Goal: Information Seeking & Learning: Learn about a topic

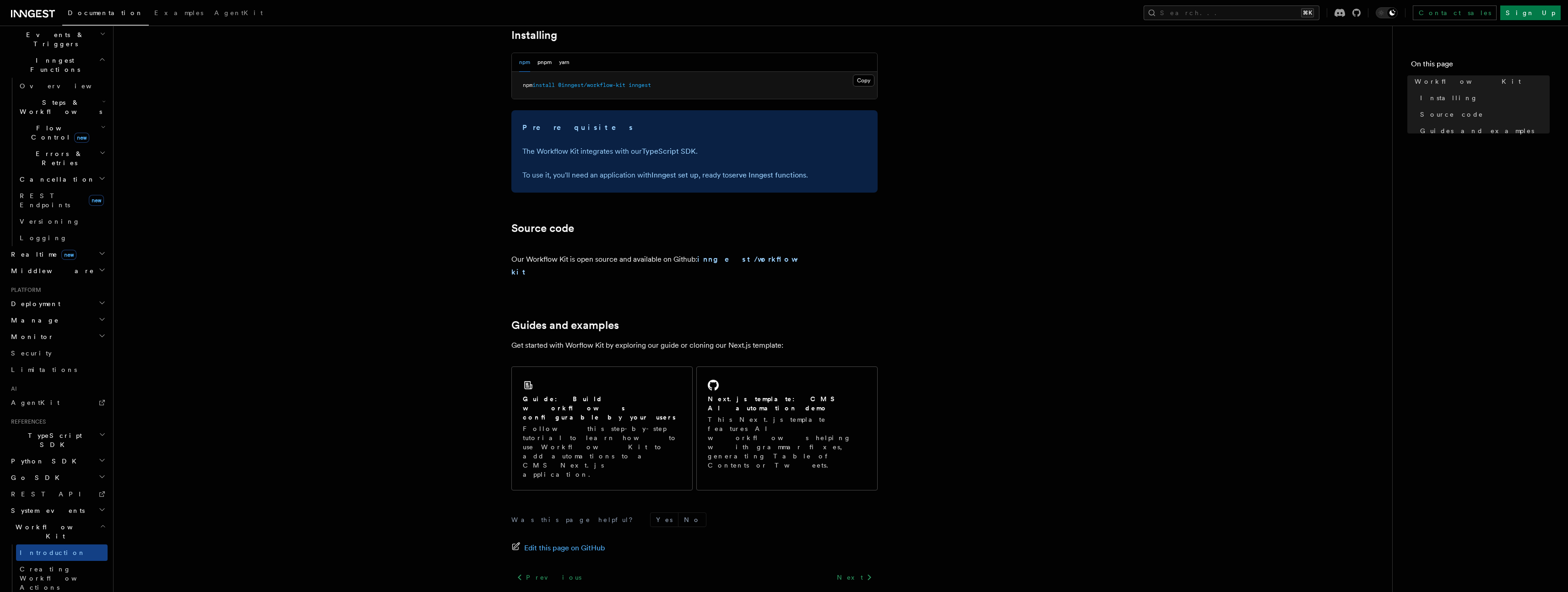
scroll to position [380, 0]
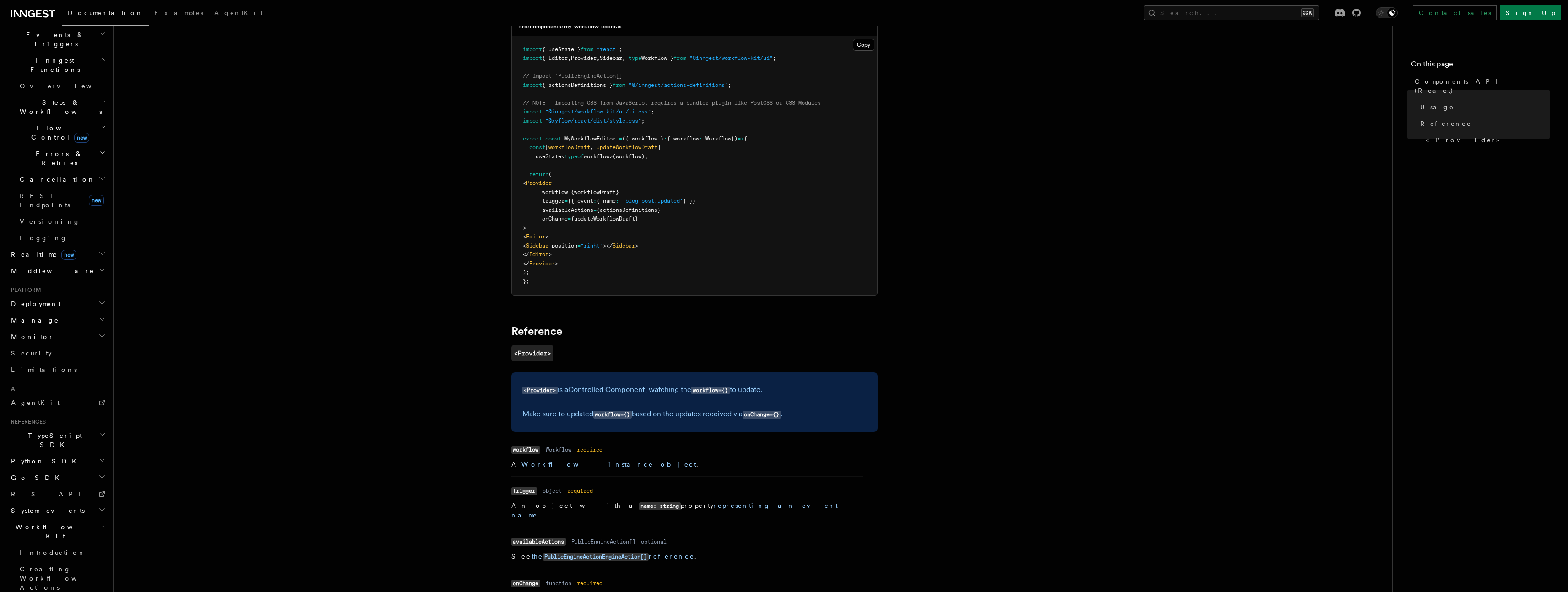
scroll to position [361, 0]
drag, startPoint x: 622, startPoint y: 391, endPoint x: 644, endPoint y: 391, distance: 22.0
click at [644, 391] on p "<Provider> is a Controlled Component , watching the workflow={} to update." at bounding box center [695, 389] width 345 height 13
click at [769, 389] on p "<Provider> is a Controlled Component , watching the workflow={} to update." at bounding box center [695, 389] width 345 height 13
drag, startPoint x: 522, startPoint y: 415, endPoint x: 667, endPoint y: 411, distance: 145.1
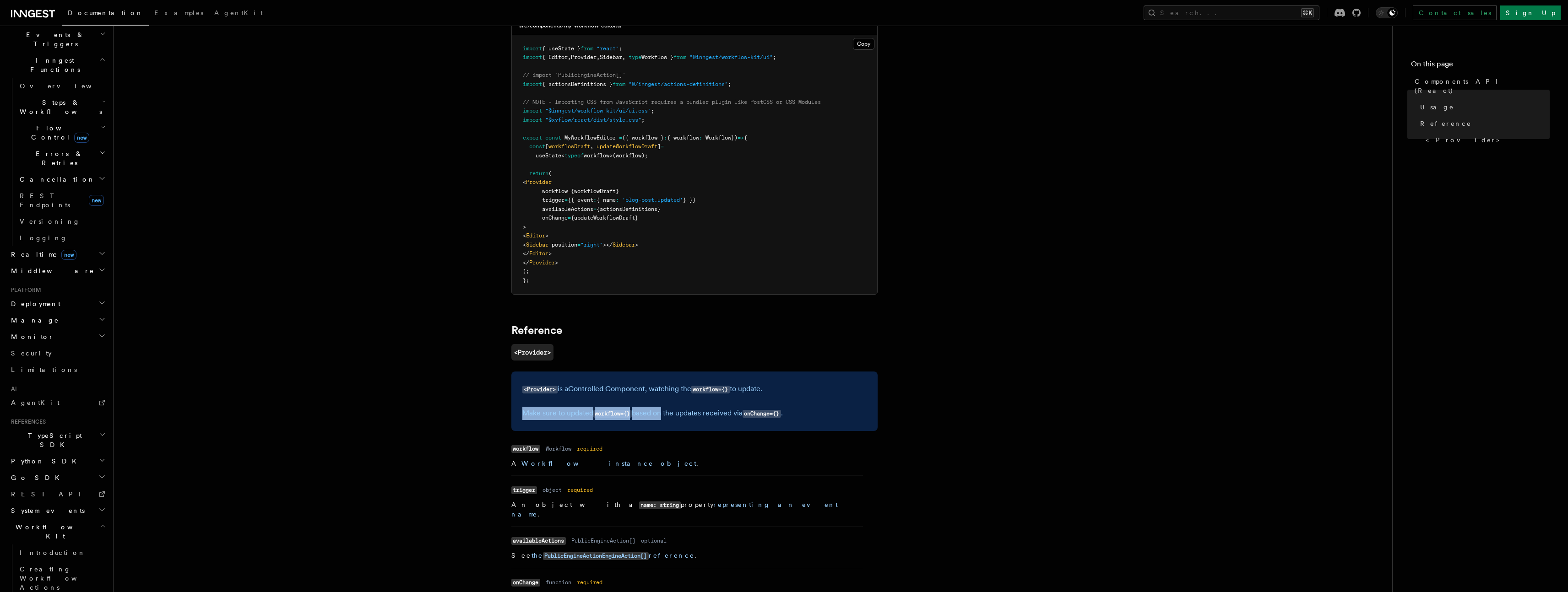
click at [661, 411] on p "Make sure to updated workflow={} based on the updates received via onChange={} ." at bounding box center [695, 414] width 345 height 13
drag, startPoint x: 663, startPoint y: 411, endPoint x: 670, endPoint y: 410, distance: 7.1
click at [670, 410] on p "Make sure to updated workflow={} based on the updates received via onChange={} ." at bounding box center [695, 414] width 345 height 13
drag, startPoint x: 513, startPoint y: 462, endPoint x: 620, endPoint y: 470, distance: 107.3
click at [621, 466] on p "A Workflow instance object ." at bounding box center [687, 463] width 352 height 9
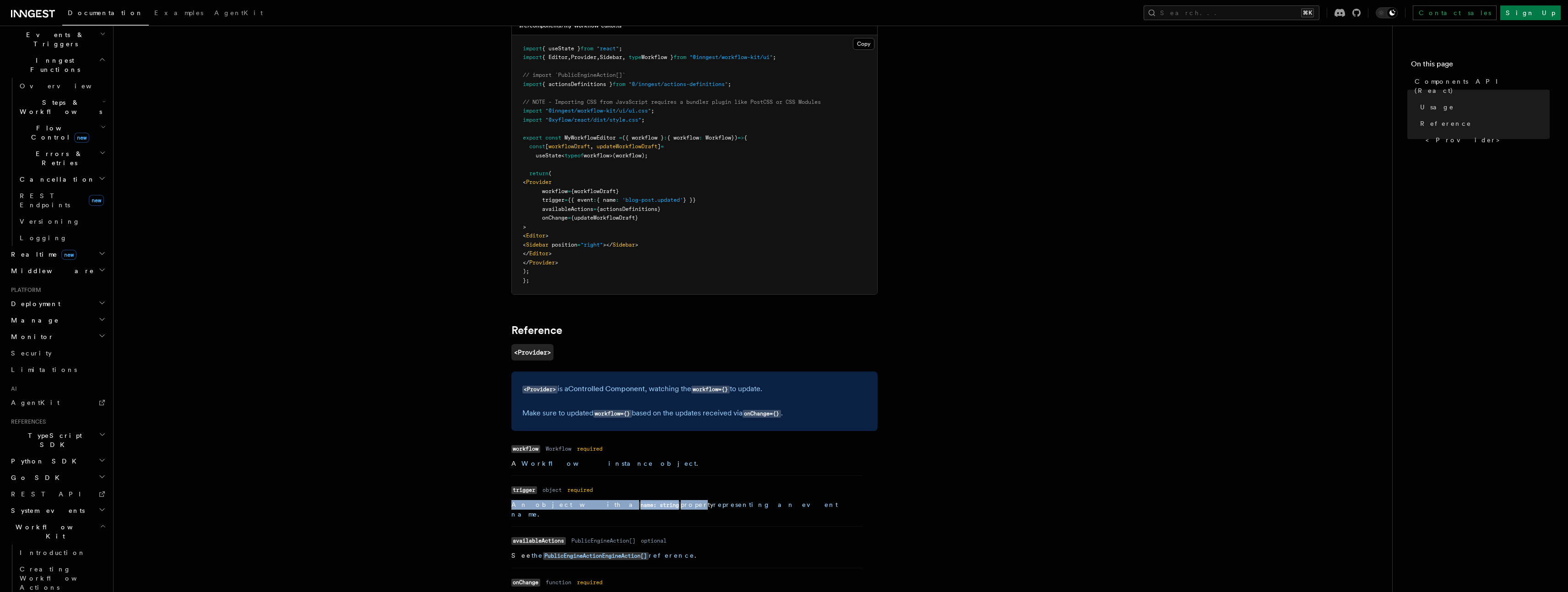
drag, startPoint x: 517, startPoint y: 501, endPoint x: 621, endPoint y: 507, distance: 104.2
click at [621, 507] on article "References Workflow Kit Components API (React) The @inngest/workflow-kit packag…" at bounding box center [753, 288] width 1250 height 1218
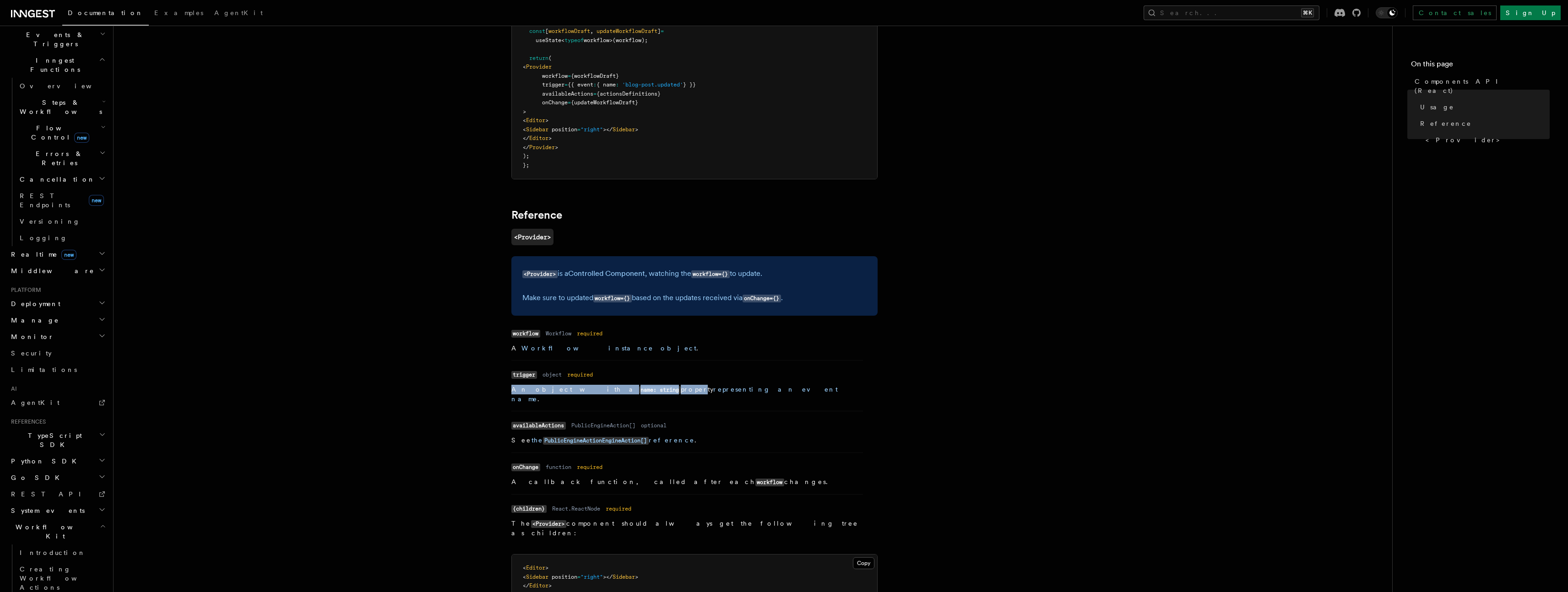
scroll to position [482, 0]
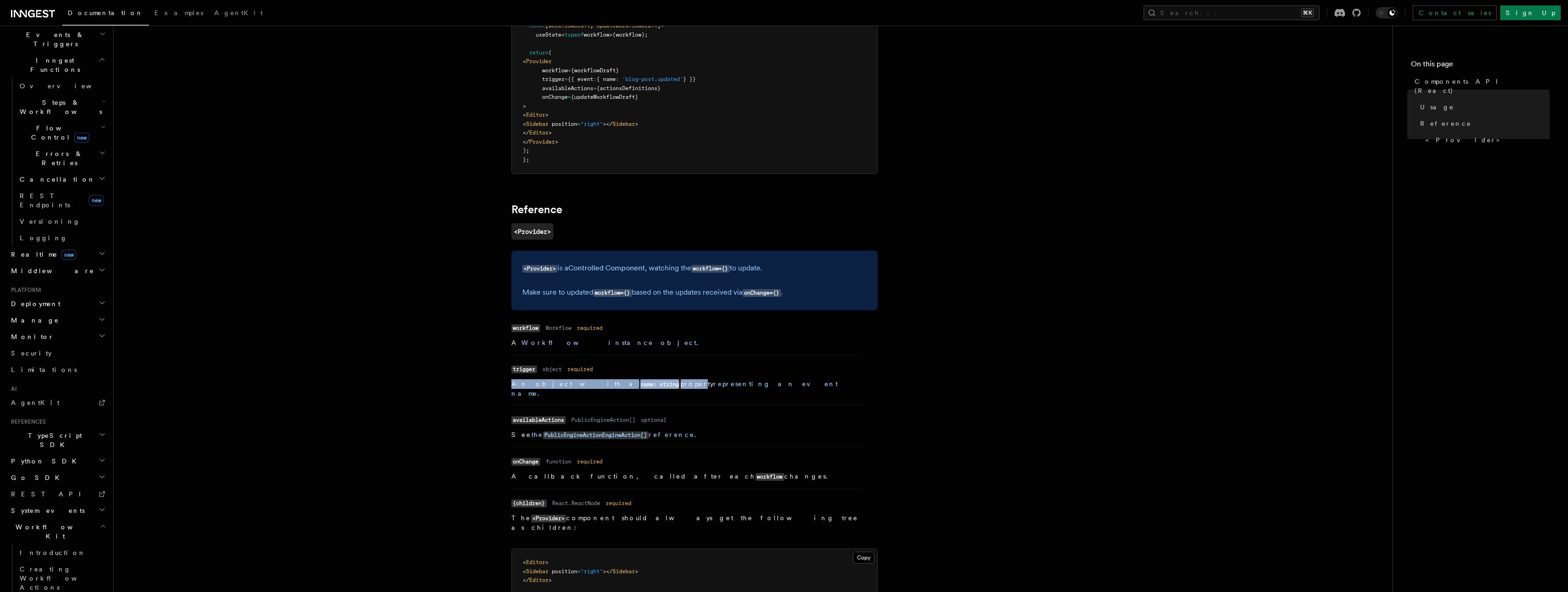
click at [639, 385] on code "name: string" at bounding box center [660, 385] width 41 height 8
click at [643, 386] on link "representing an event name" at bounding box center [674, 389] width 326 height 17
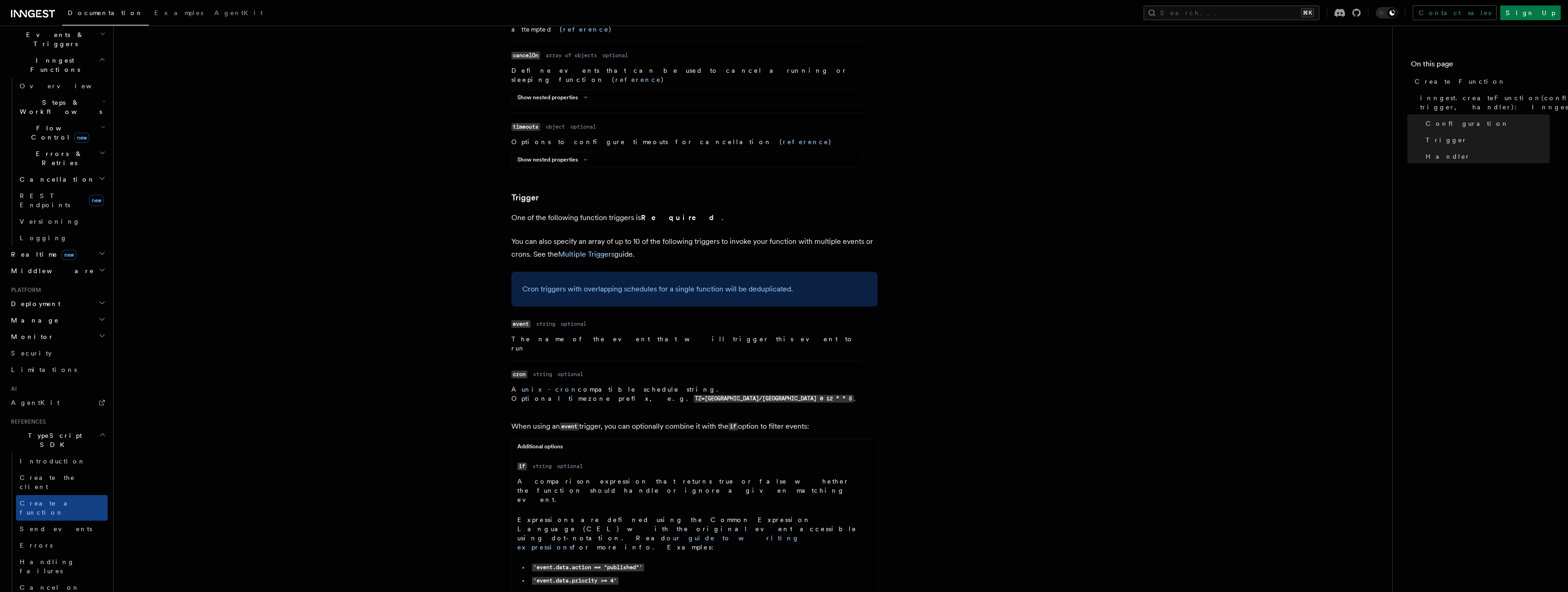
scroll to position [1092, 0]
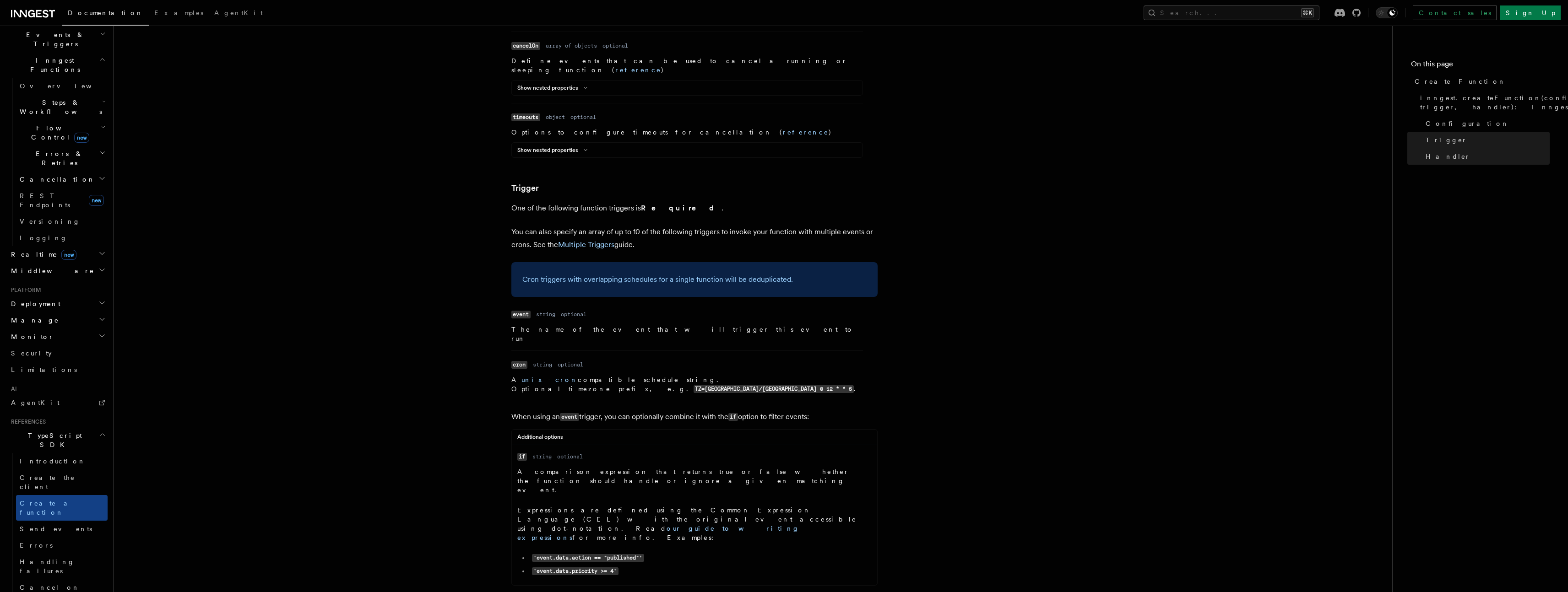
drag, startPoint x: 586, startPoint y: 176, endPoint x: 626, endPoint y: 199, distance: 46.1
click at [626, 308] on li "Name event Type string Required optional Description The name of the event that…" at bounding box center [687, 329] width 352 height 43
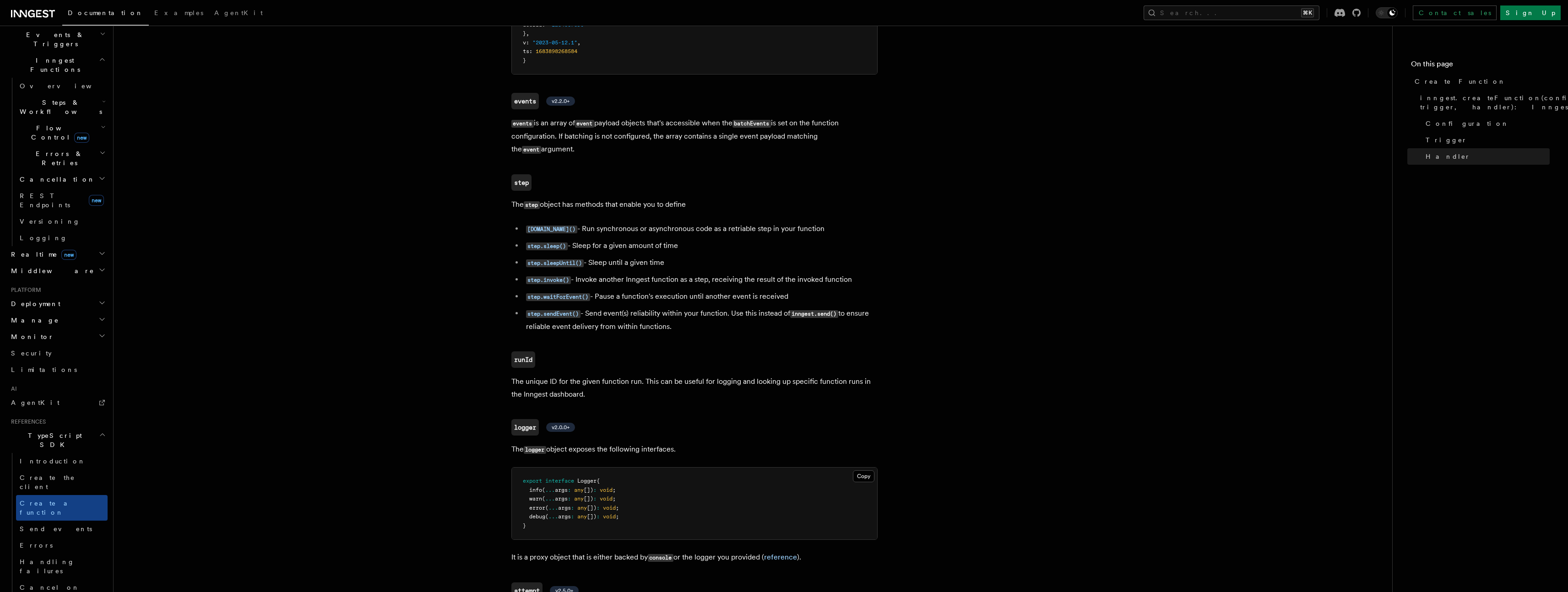
scroll to position [1928, 0]
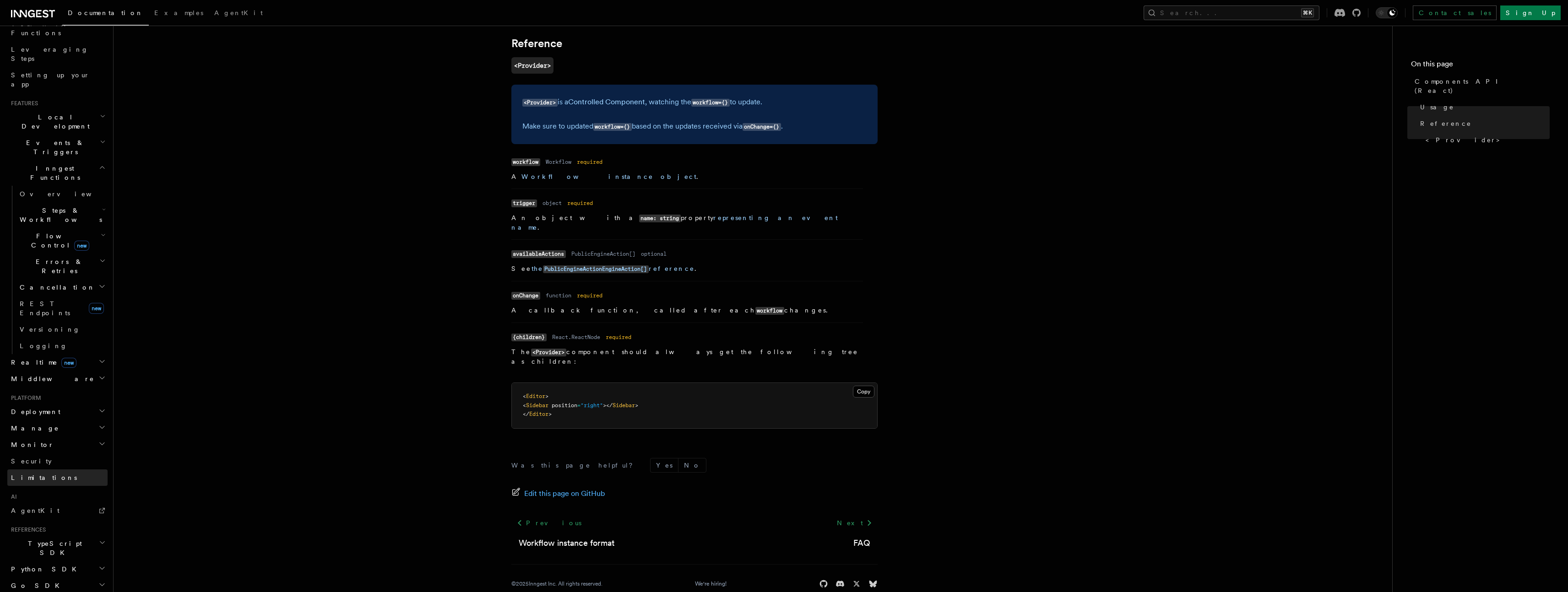
scroll to position [241, 0]
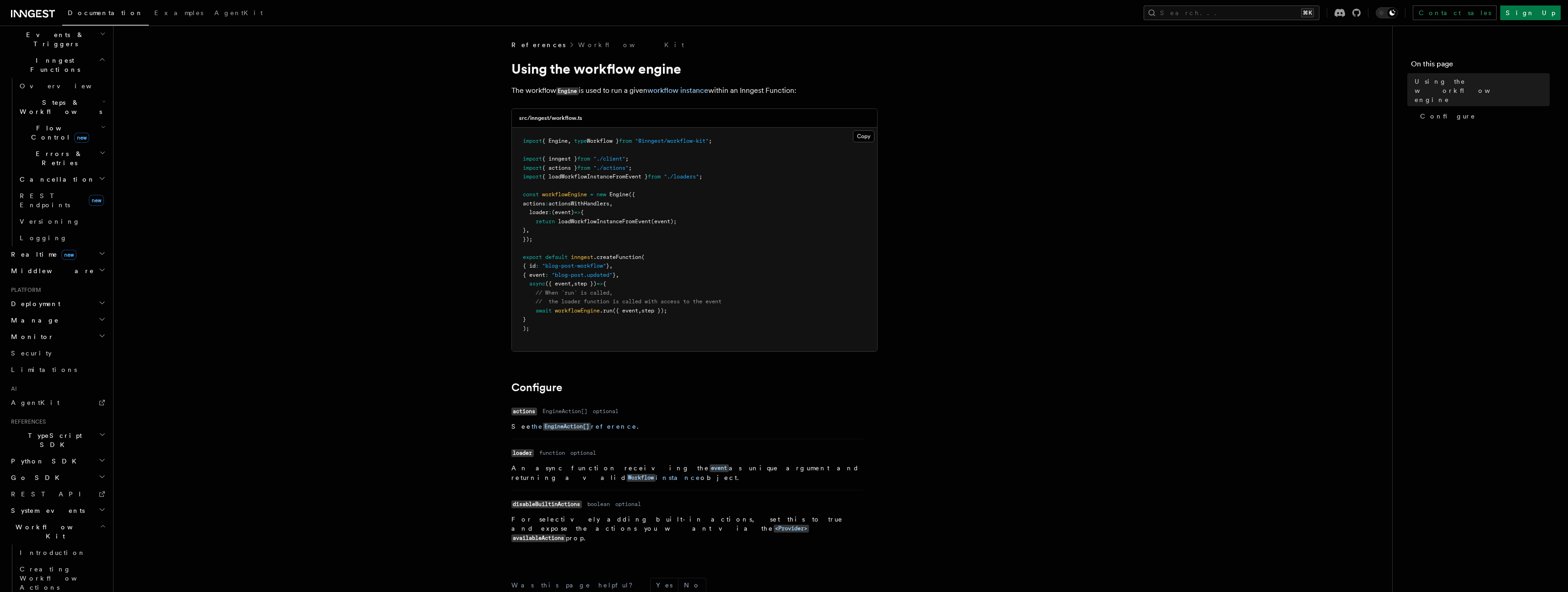
click at [573, 325] on pre "import { Engine , type Workflow } from "@inngest/workflow-kit" ; import { innge…" at bounding box center [695, 240] width 365 height 224
drag, startPoint x: 567, startPoint y: 88, endPoint x: 623, endPoint y: 90, distance: 56.0
click at [623, 90] on p "The workflow Engine is used to run a given workflow instance within an Inngest …" at bounding box center [695, 91] width 366 height 13
click at [691, 92] on link "workflow instance" at bounding box center [677, 90] width 61 height 9
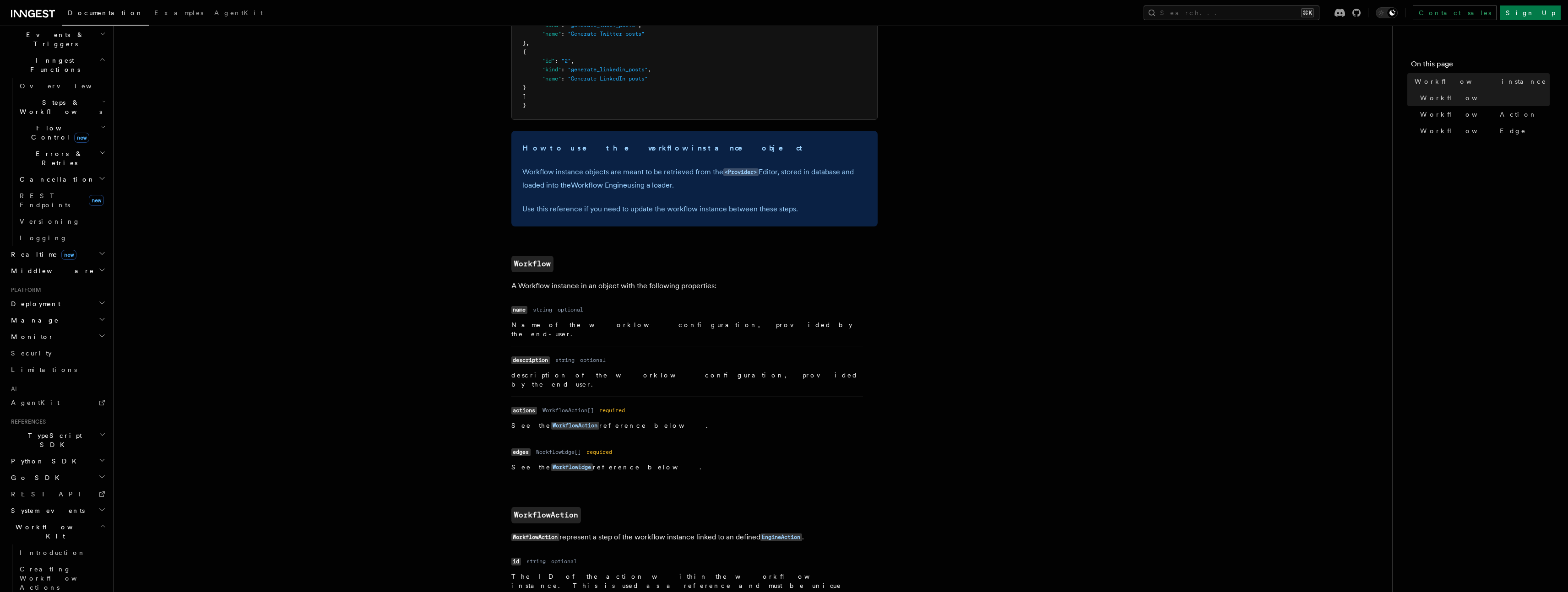
scroll to position [309, 0]
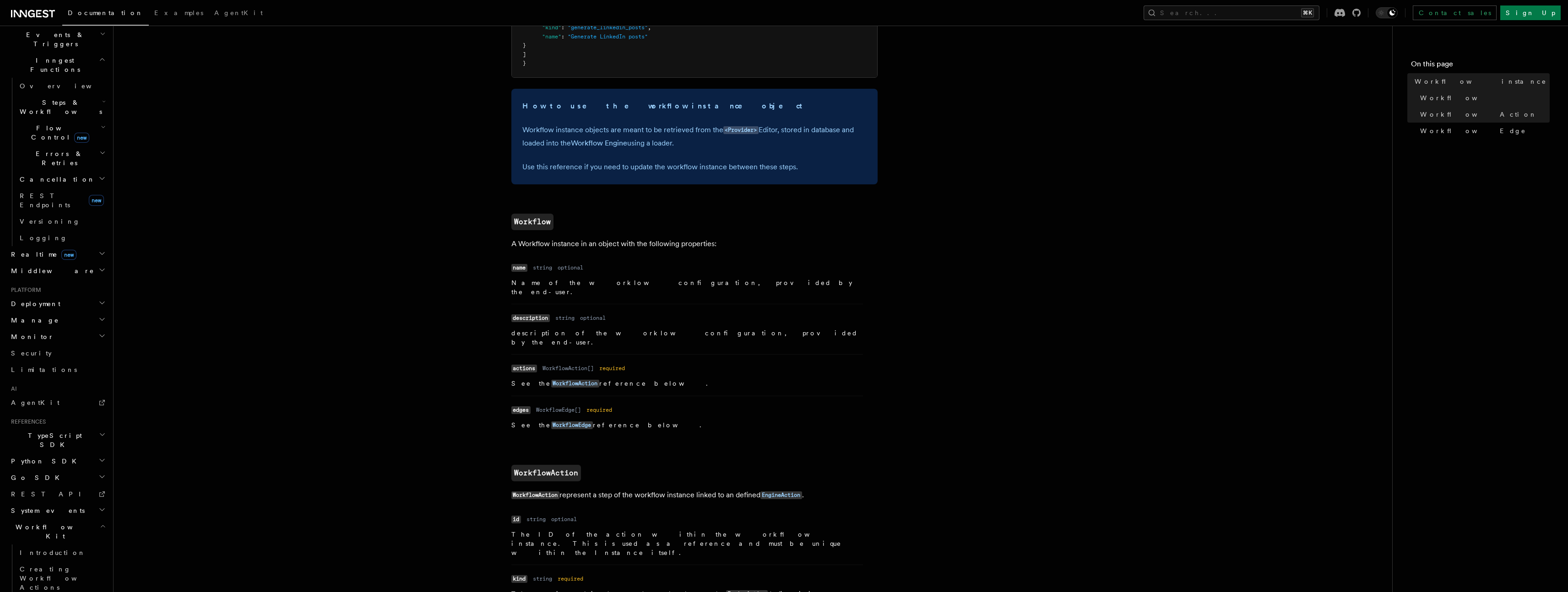
drag, startPoint x: 530, startPoint y: 324, endPoint x: 590, endPoint y: 325, distance: 60.0
click at [579, 329] on p "description of the worklow configuration, provided by the end-user." at bounding box center [687, 338] width 352 height 18
drag, startPoint x: 514, startPoint y: 364, endPoint x: 624, endPoint y: 376, distance: 110.7
click at [557, 372] on li "Name actions Type WorkflowAction[] Required required Description See the Workfl…" at bounding box center [687, 375] width 352 height 41
click at [660, 379] on p "See the WorkflowAction reference below." at bounding box center [687, 384] width 352 height 10
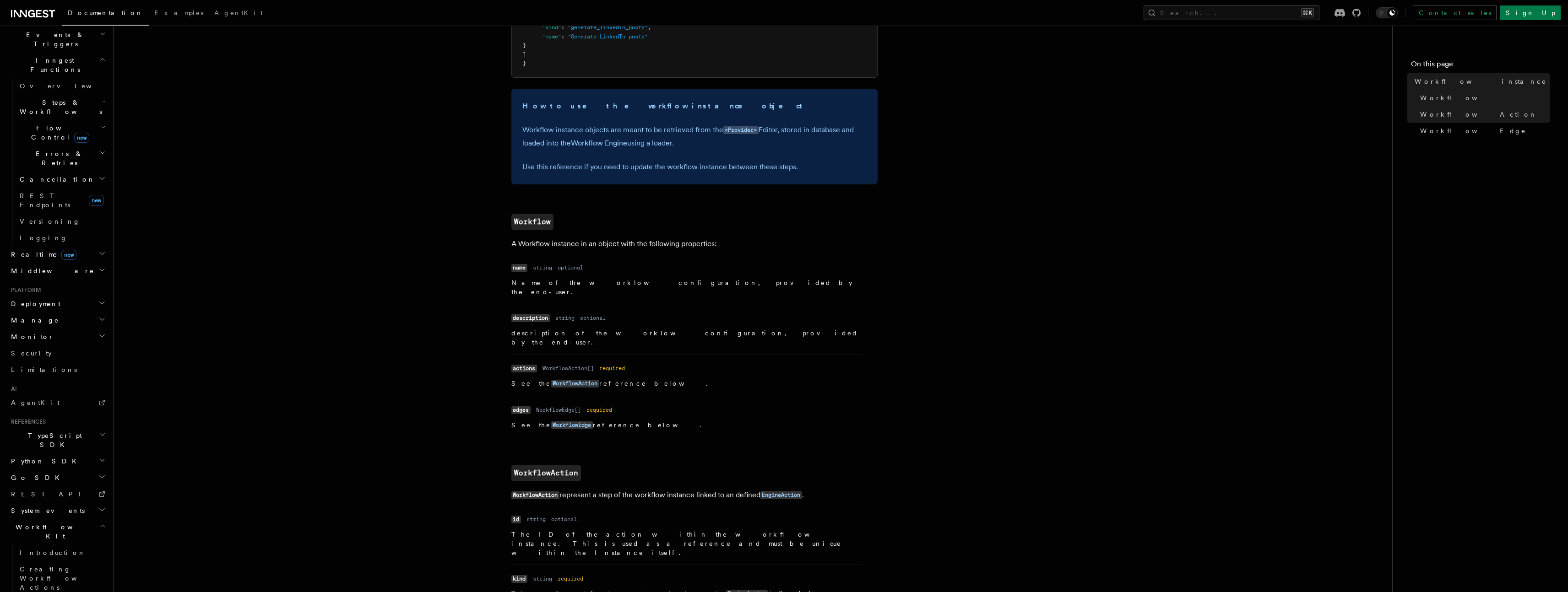
click at [509, 413] on article "References Workflow Kit Workflow instance A workflow instance represents a user…" at bounding box center [753, 455] width 1250 height 1448
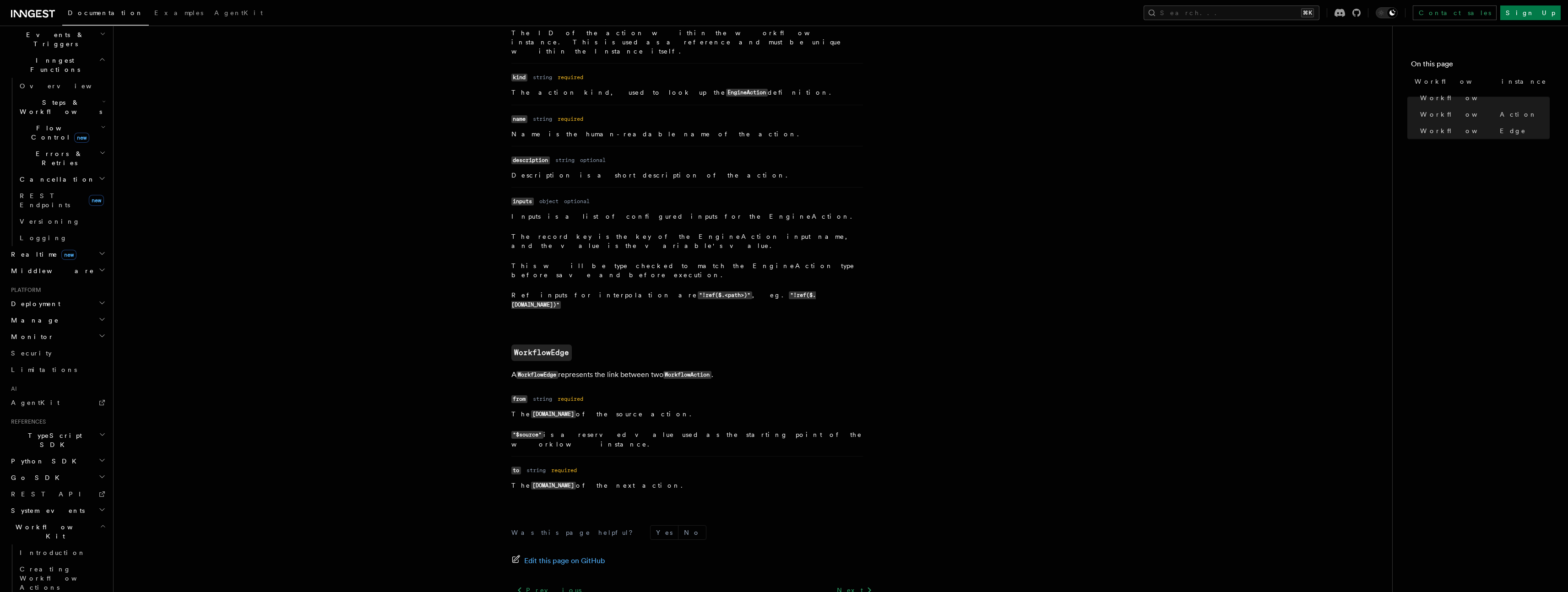
scroll to position [823, 0]
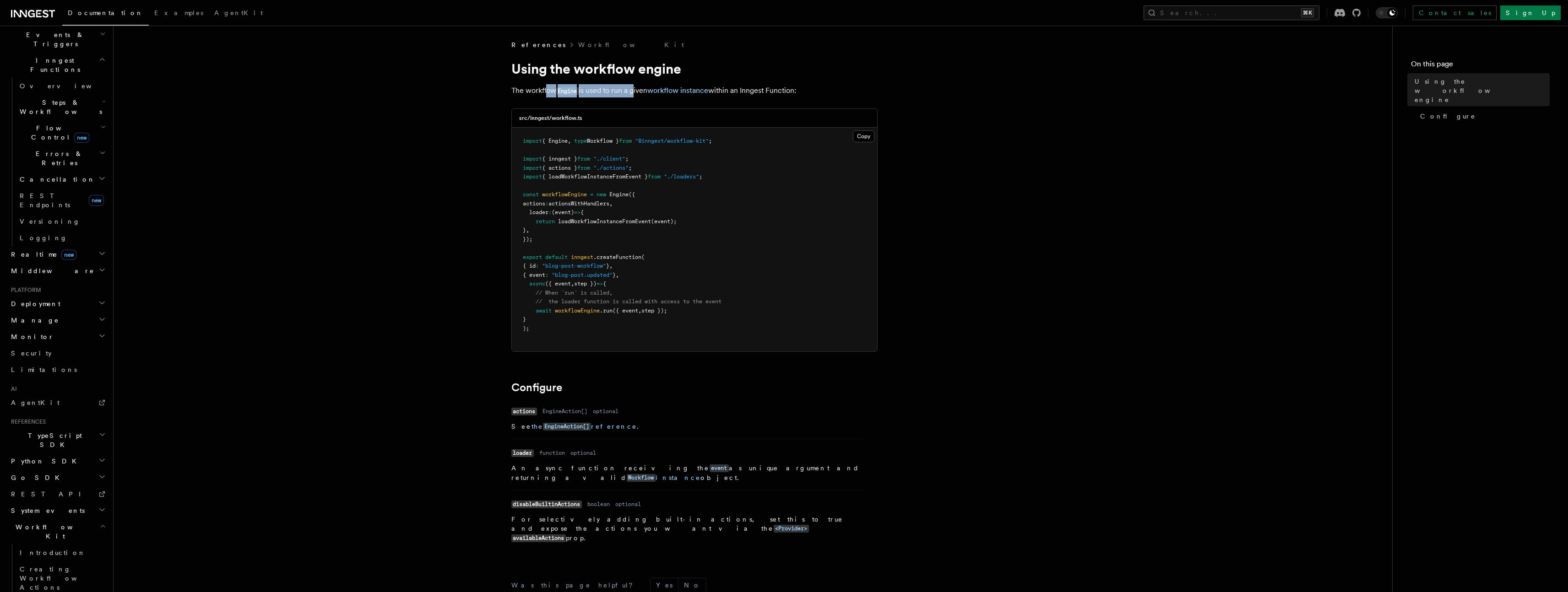
drag, startPoint x: 546, startPoint y: 89, endPoint x: 632, endPoint y: 90, distance: 86.0
click at [632, 90] on p "The workflow Engine is used to run a given workflow instance within an Inngest …" at bounding box center [695, 91] width 366 height 13
drag, startPoint x: 743, startPoint y: 89, endPoint x: 782, endPoint y: 92, distance: 39.1
click at [782, 92] on p "The workflow Engine is used to run a given workflow instance within an Inngest …" at bounding box center [695, 91] width 366 height 13
click at [783, 92] on p "The workflow Engine is used to run a given workflow instance within an Inngest …" at bounding box center [695, 91] width 366 height 13
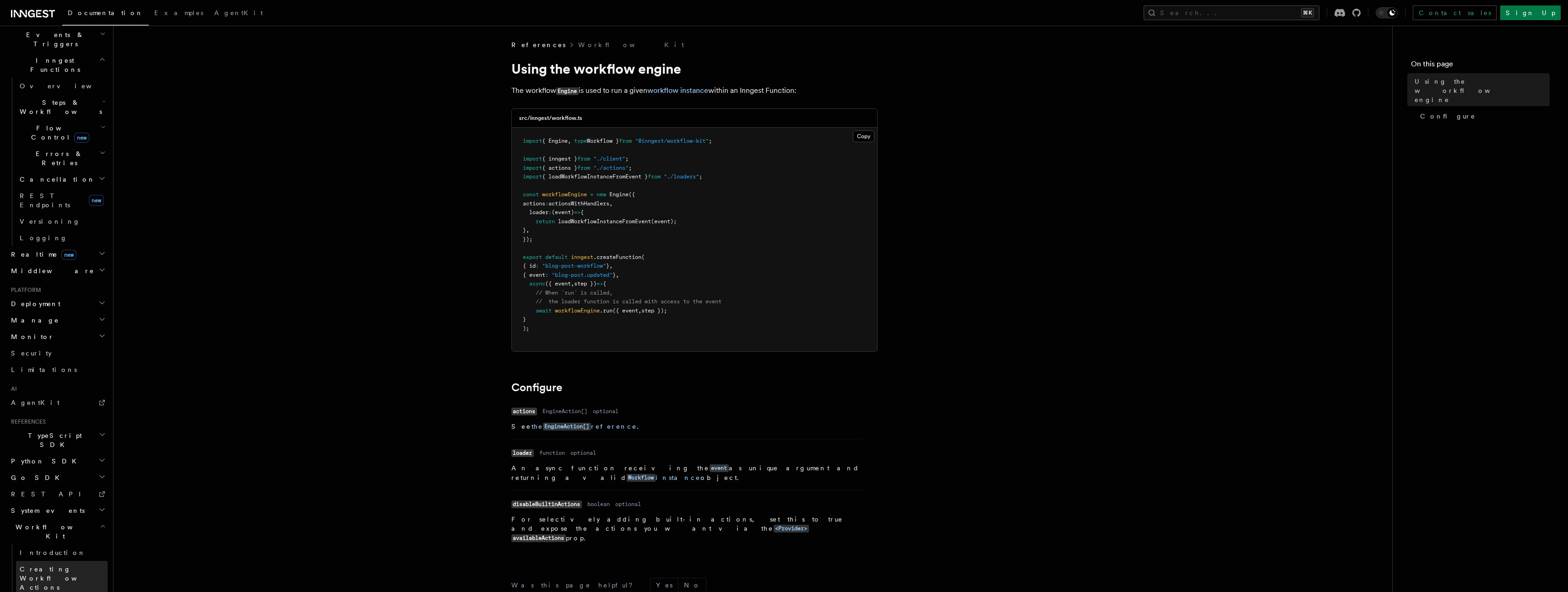
click at [29, 566] on span "Creating Workflow Actions" at bounding box center [59, 579] width 80 height 26
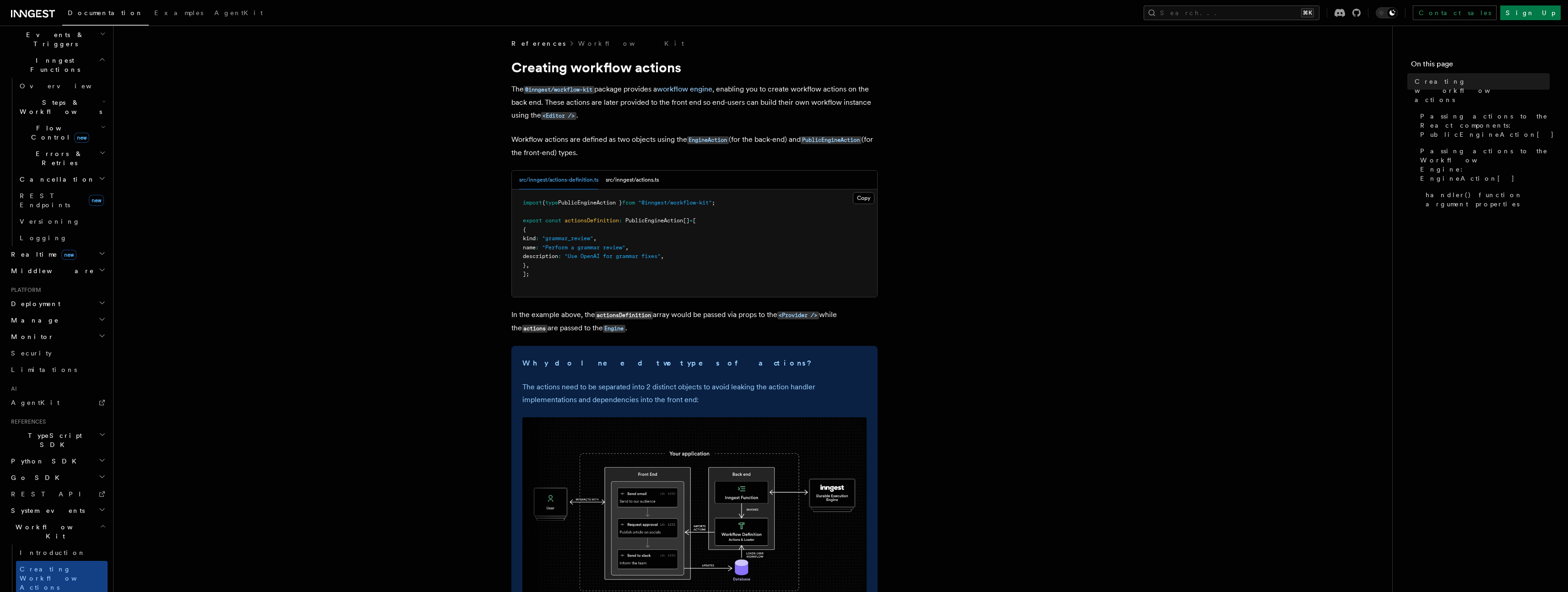
scroll to position [2, 0]
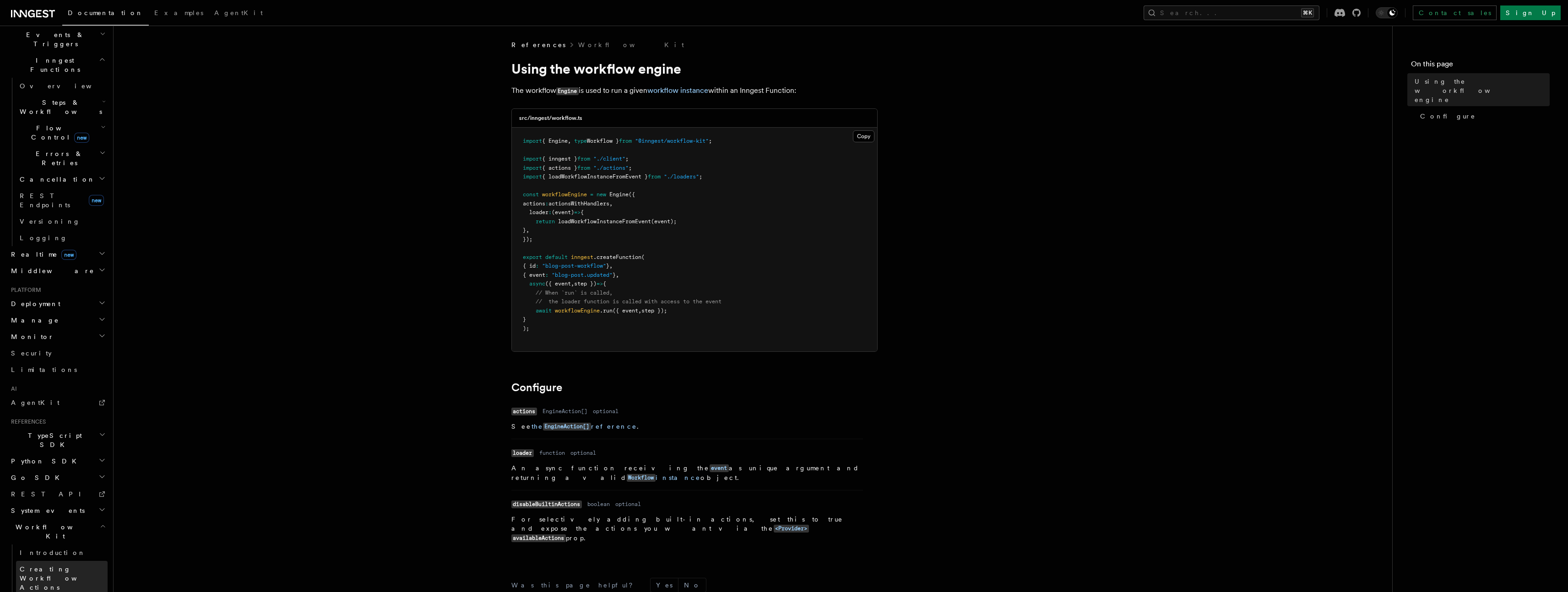
click at [61, 561] on link "Creating Workflow Actions" at bounding box center [61, 578] width 91 height 35
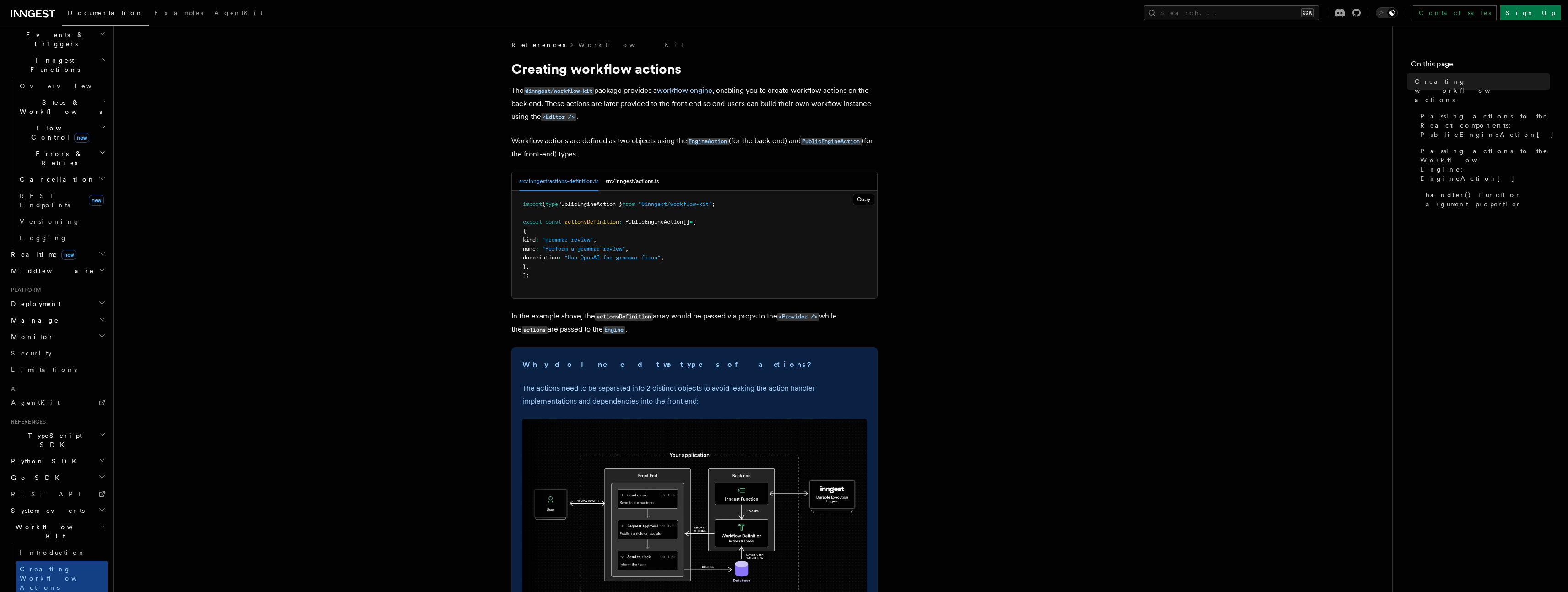
click at [556, 138] on p "Workflow actions are defined as two objects using the EngineAction (for the bac…" at bounding box center [695, 147] width 366 height 26
drag, startPoint x: 540, startPoint y: 140, endPoint x: 625, endPoint y: 141, distance: 85.0
click at [625, 139] on p "Workflow actions are defined as two objects using the EngineAction (for the bac…" at bounding box center [695, 147] width 366 height 26
click at [625, 143] on p "Workflow actions are defined as two objects using the EngineAction (for the bac…" at bounding box center [695, 147] width 366 height 26
drag, startPoint x: 672, startPoint y: 141, endPoint x: 779, endPoint y: 144, distance: 107.0
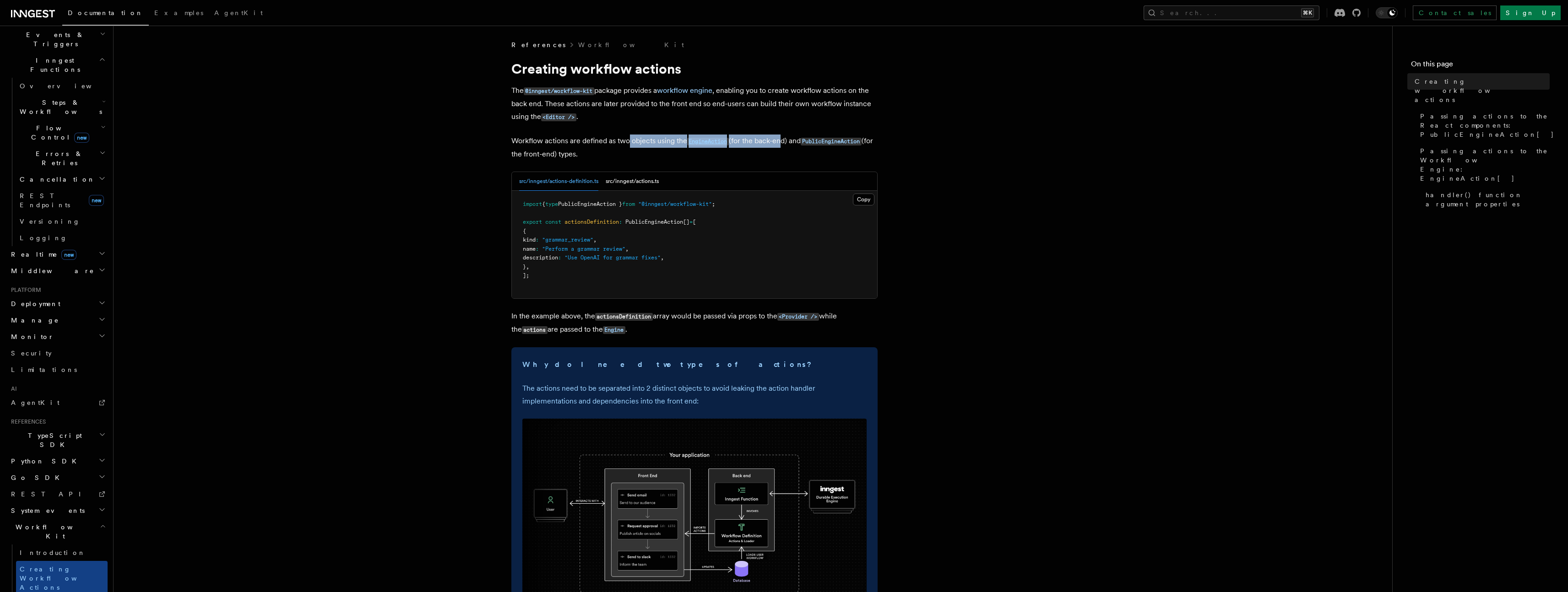
click at [779, 144] on p "Workflow actions are defined as two objects using the EngineAction (for the bac…" at bounding box center [695, 147] width 366 height 26
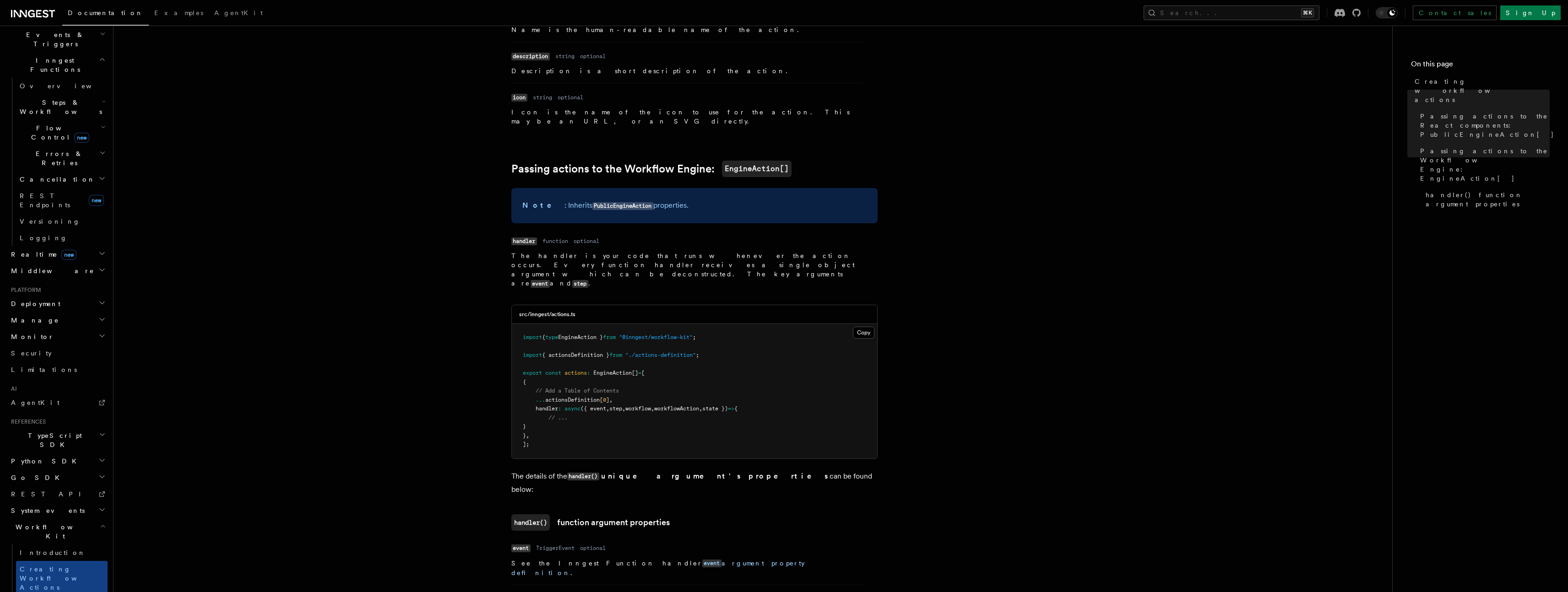
scroll to position [743, 0]
click at [23, 545] on link "Introduction" at bounding box center [61, 552] width 91 height 16
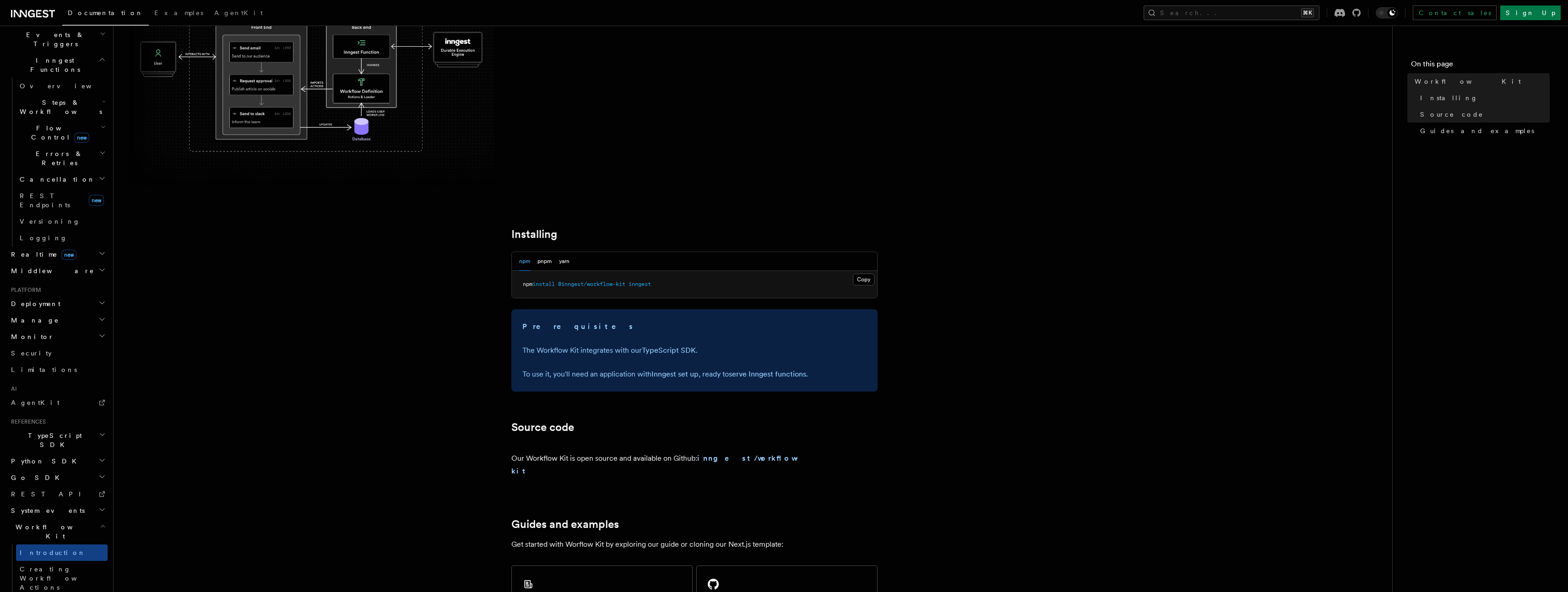
scroll to position [380, 0]
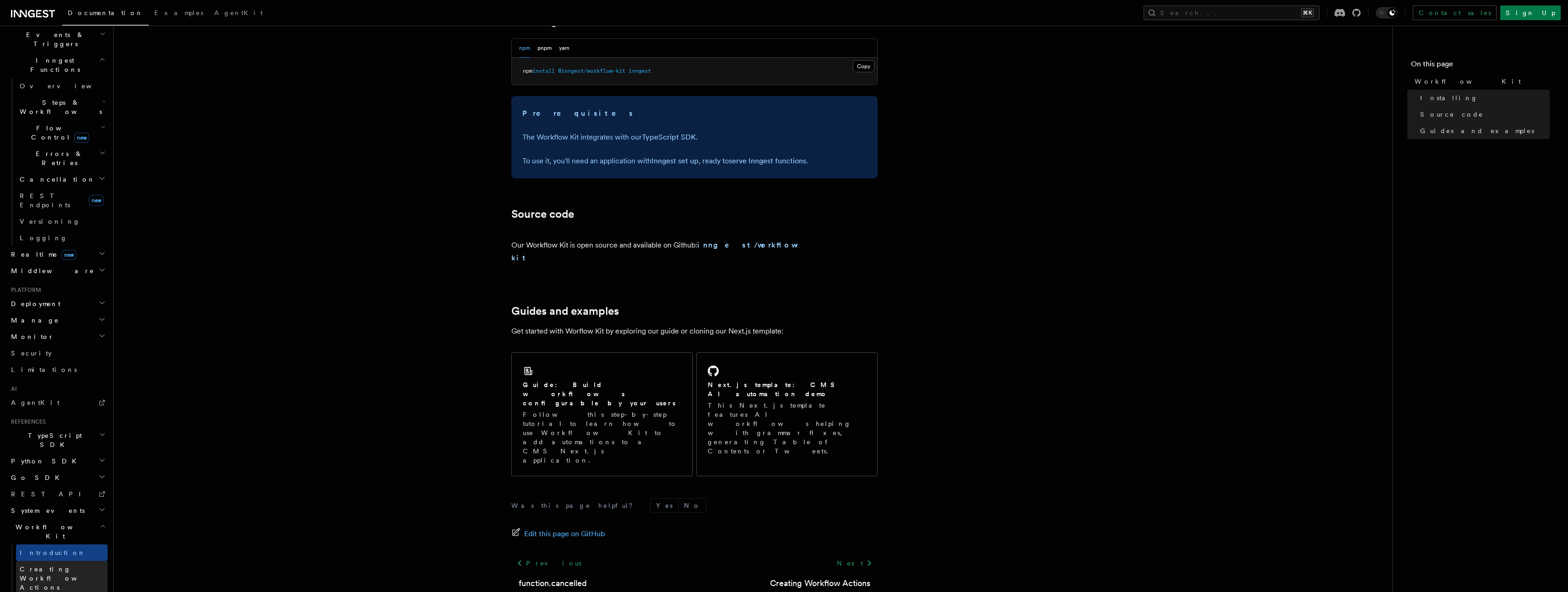
click at [60, 561] on link "Creating Workflow Actions" at bounding box center [61, 578] width 91 height 35
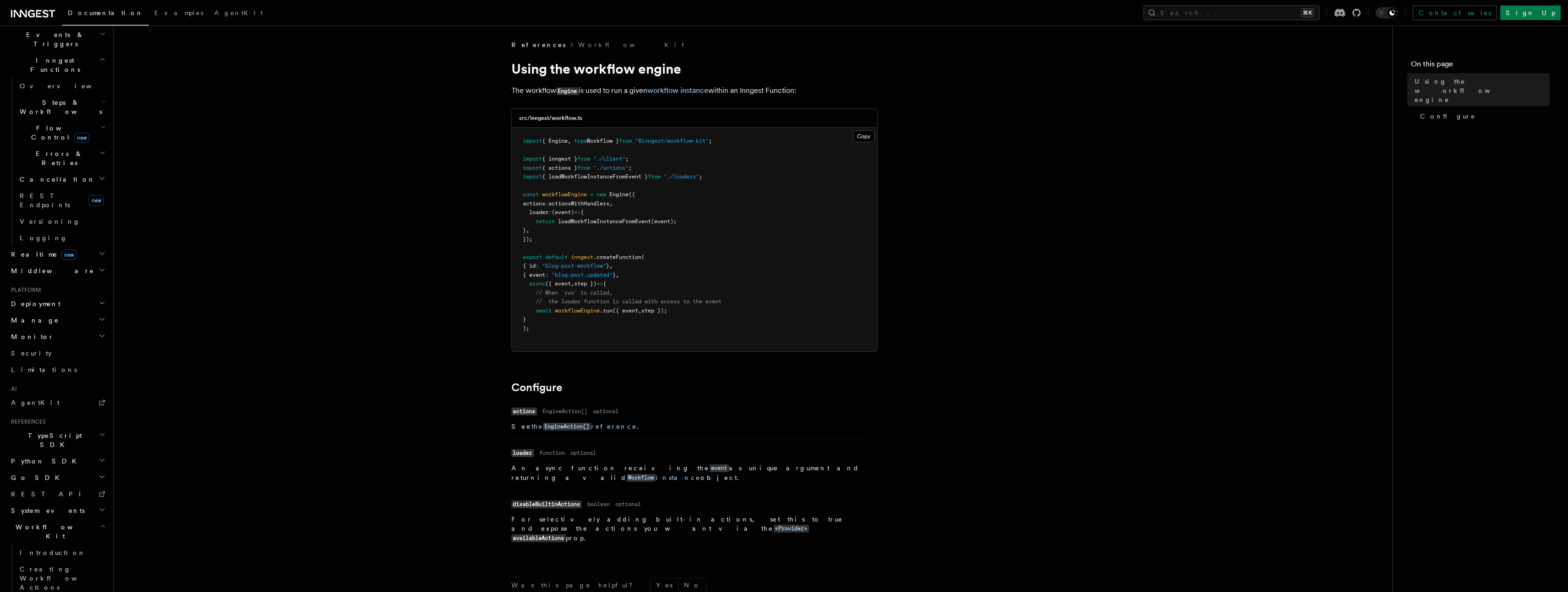
drag, startPoint x: 554, startPoint y: 165, endPoint x: 688, endPoint y: 177, distance: 134.5
click at [688, 177] on pre "import { Engine , type Workflow } from "@inngest/workflow-kit" ; import { innge…" at bounding box center [695, 240] width 365 height 224
click at [688, 177] on span ""./loaders"" at bounding box center [682, 176] width 35 height 7
click at [36, 561] on link "Creating Workflow Actions" at bounding box center [61, 578] width 91 height 35
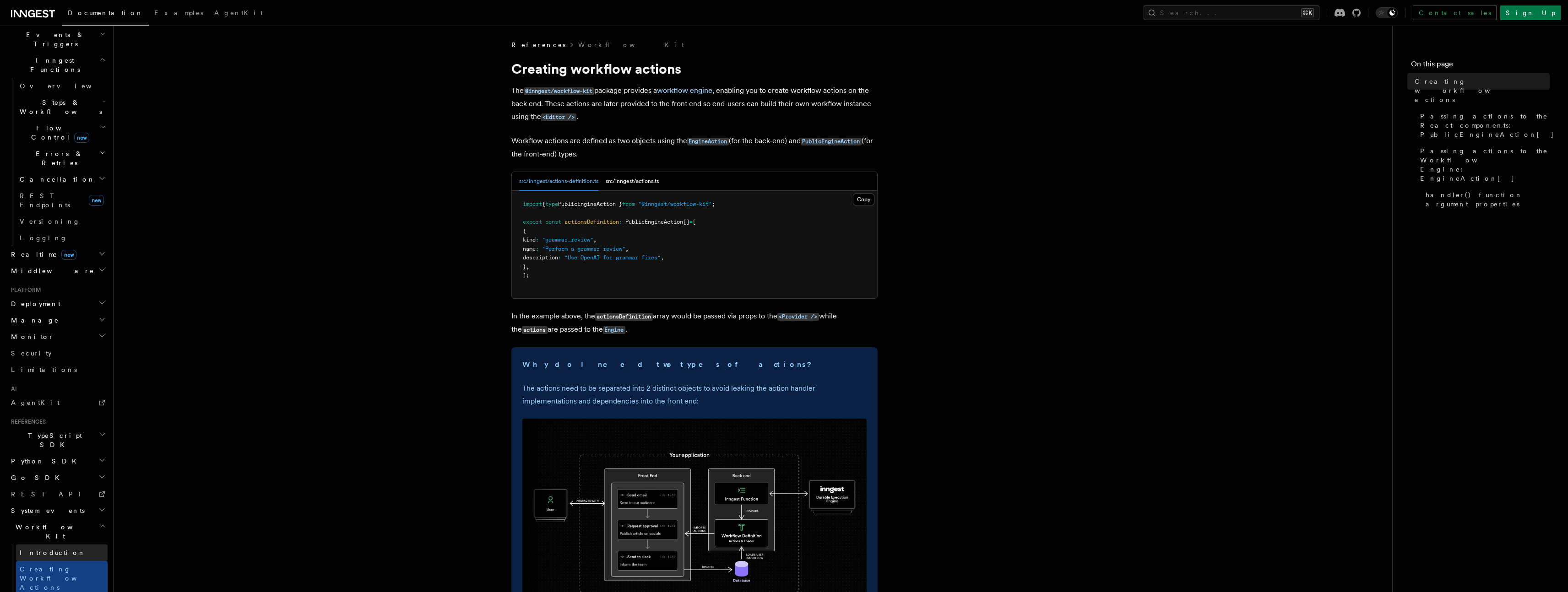
click at [34, 549] on span "Introduction" at bounding box center [52, 553] width 66 height 7
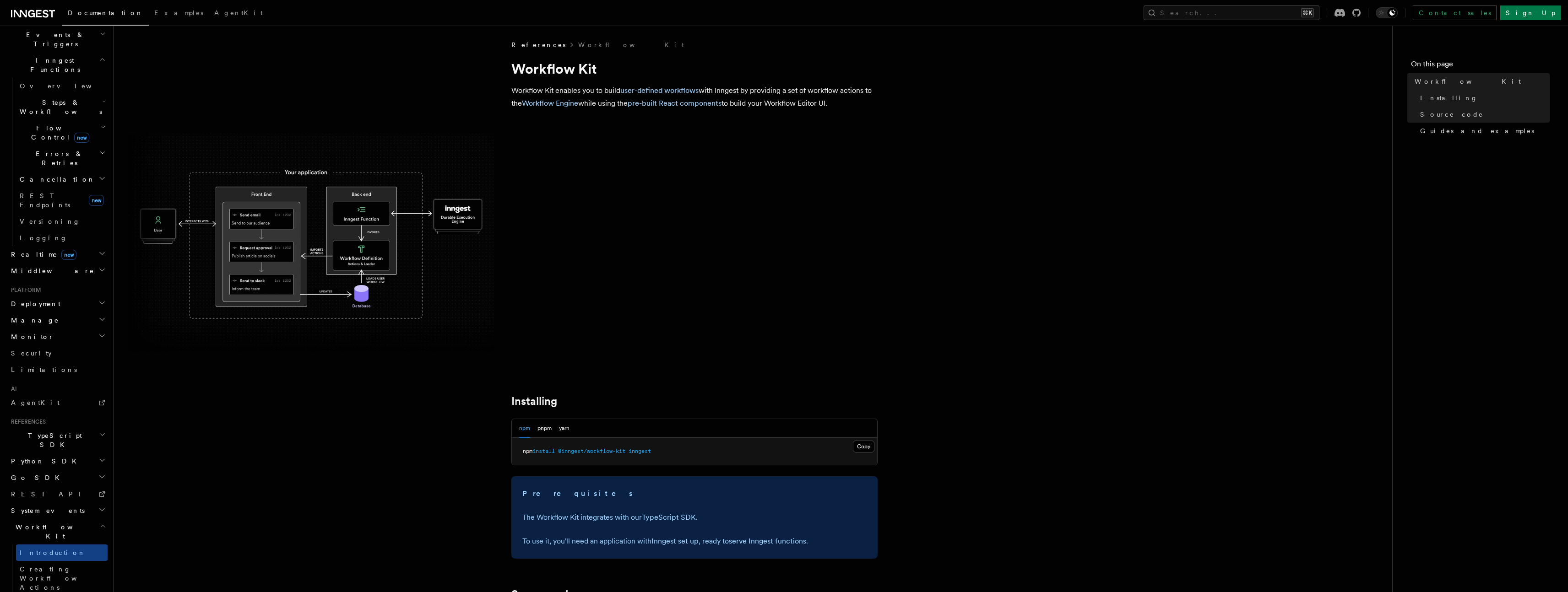
click at [193, 453] on article "References Workflow Kit Workflow Kit Workflow Kit enables you to build user-def…" at bounding box center [753, 535] width 1250 height 991
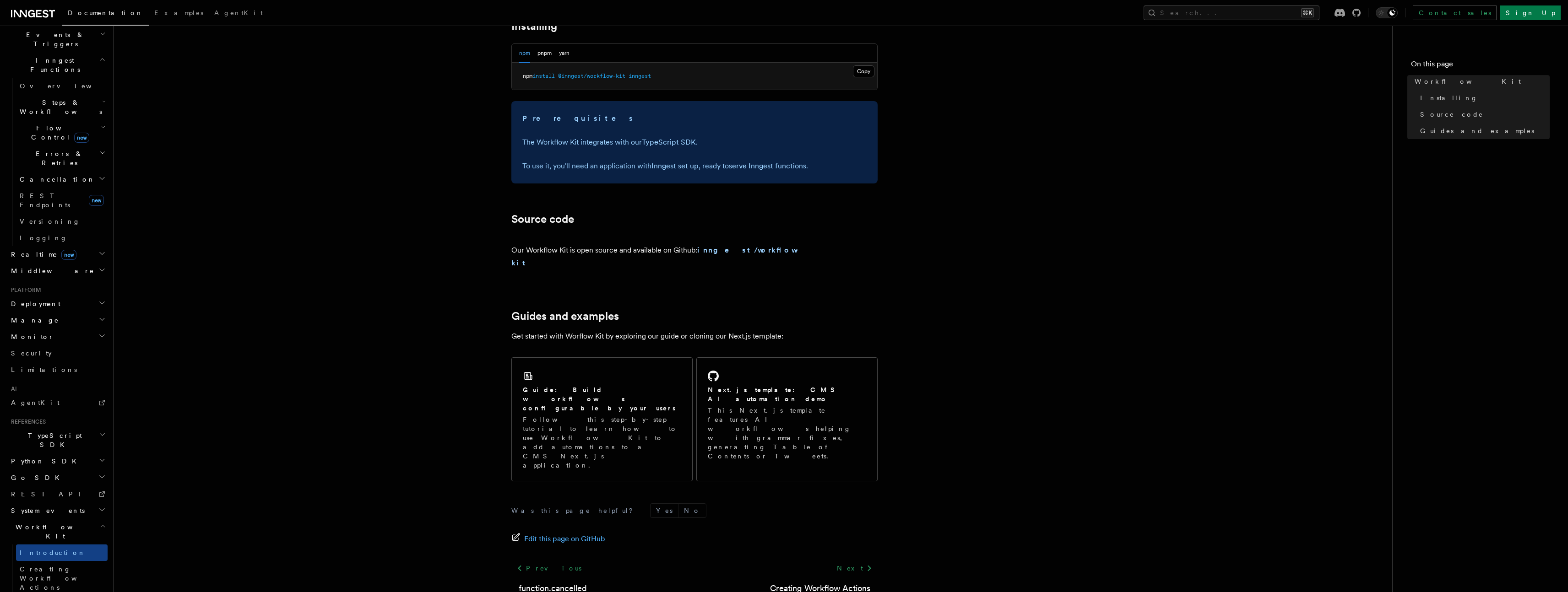
scroll to position [380, 0]
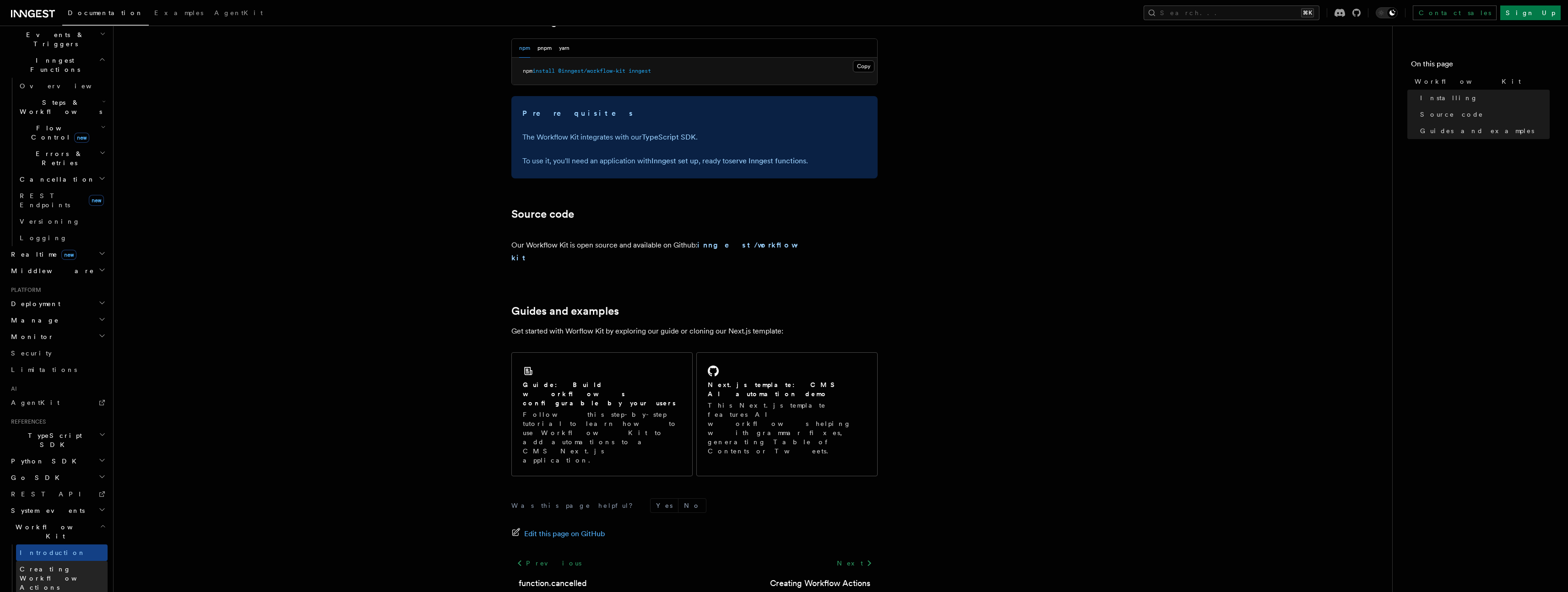
click at [33, 565] on span "Creating Workflow Actions" at bounding box center [63, 578] width 88 height 27
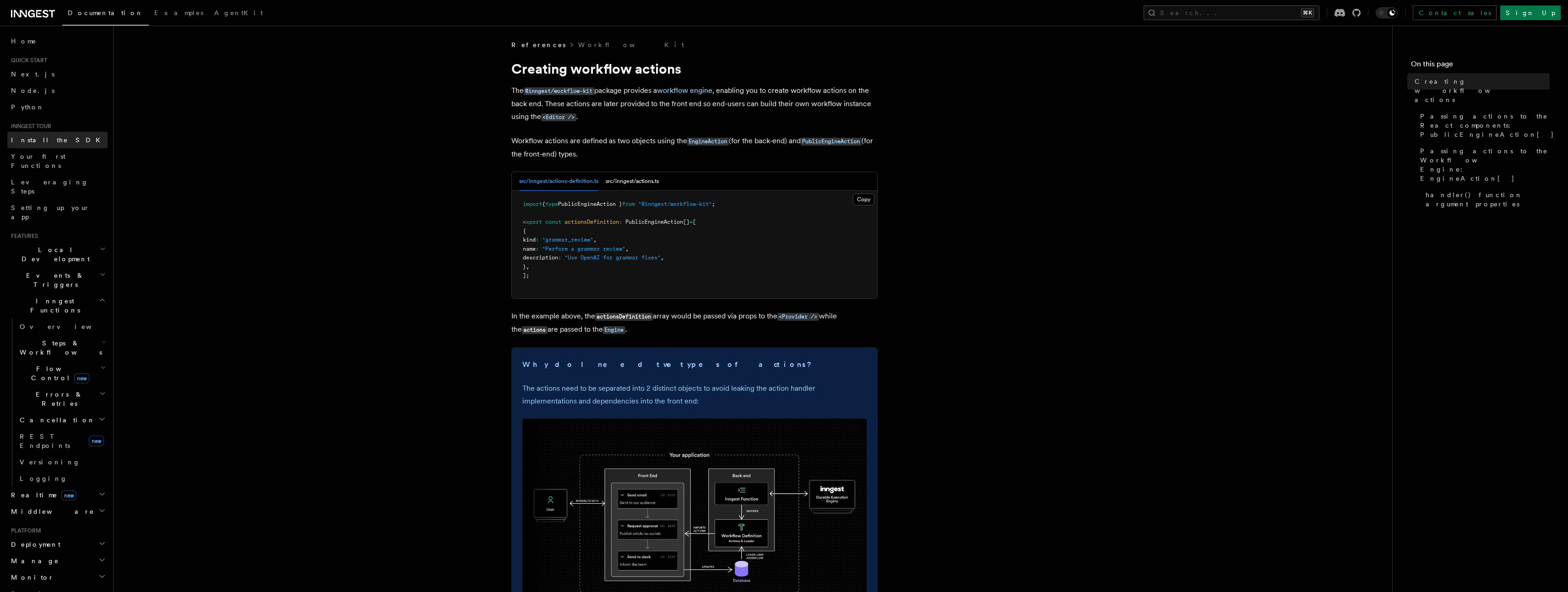
click at [32, 146] on link "Install the SDK" at bounding box center [57, 140] width 100 height 16
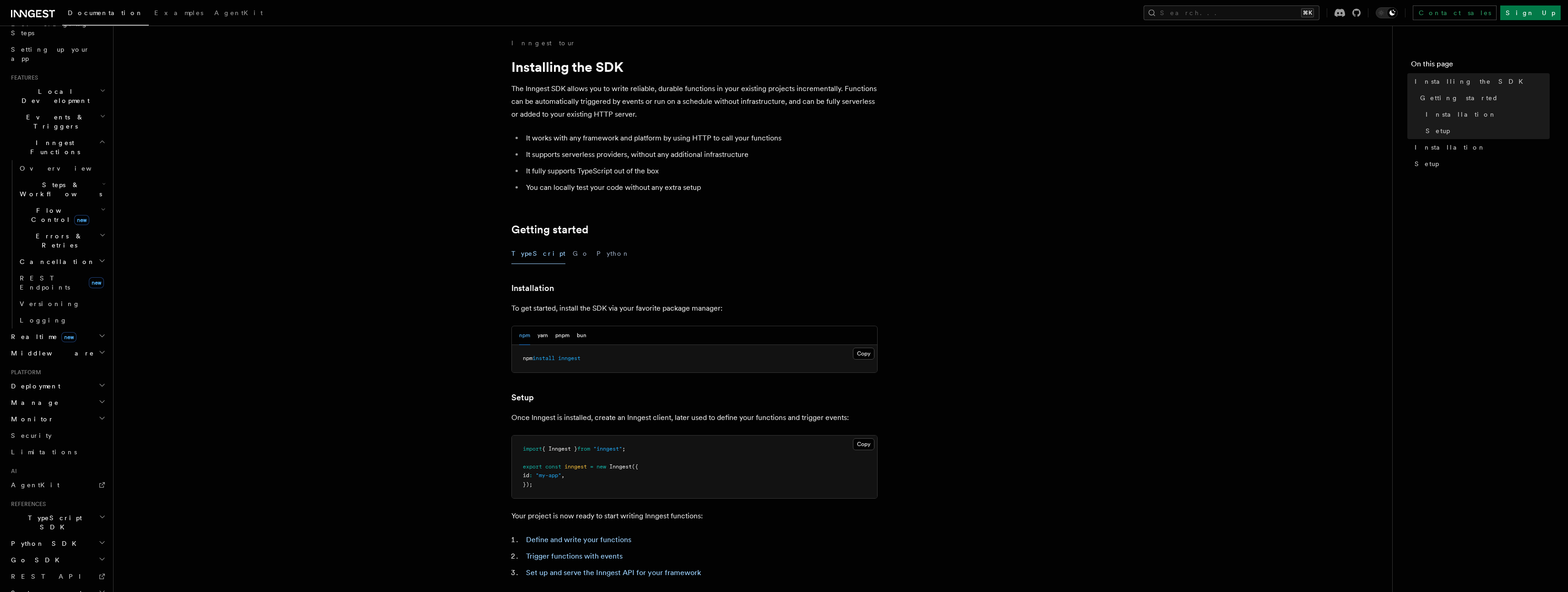
scroll to position [169, 0]
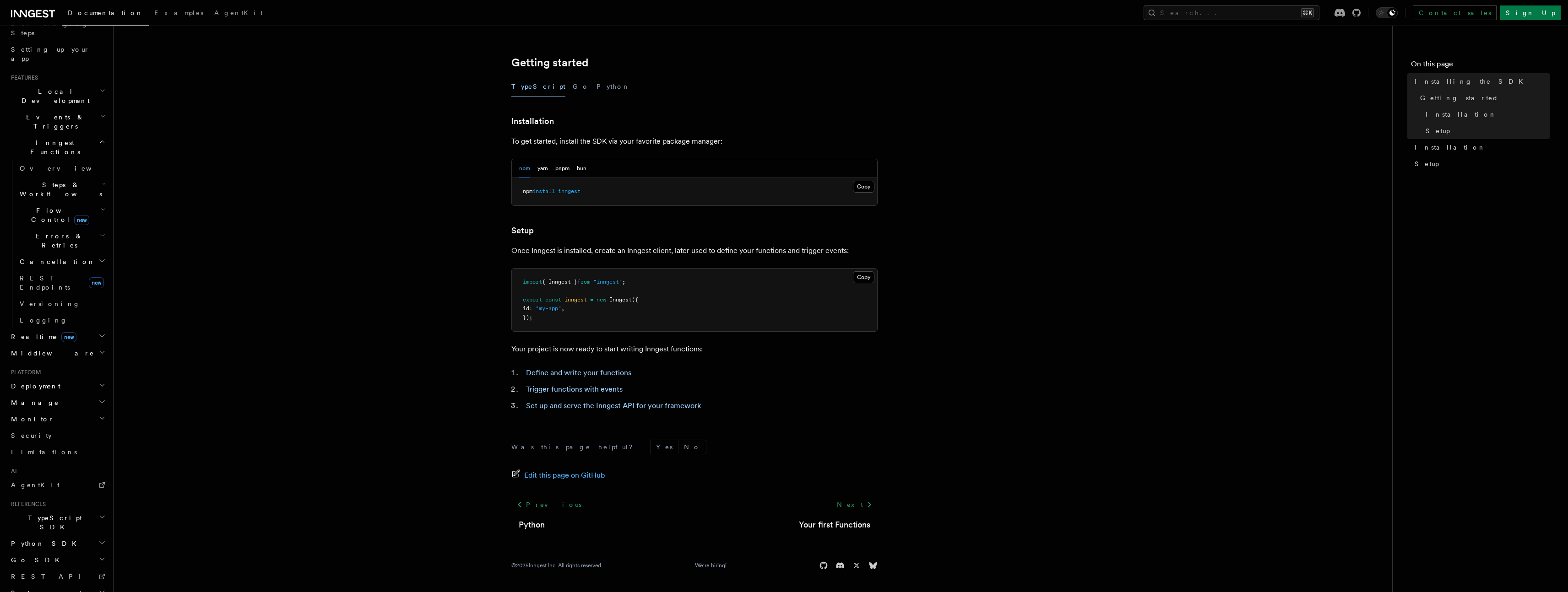
click at [53, 566] on span "Creating Workflow Actions" at bounding box center [59, 579] width 80 height 26
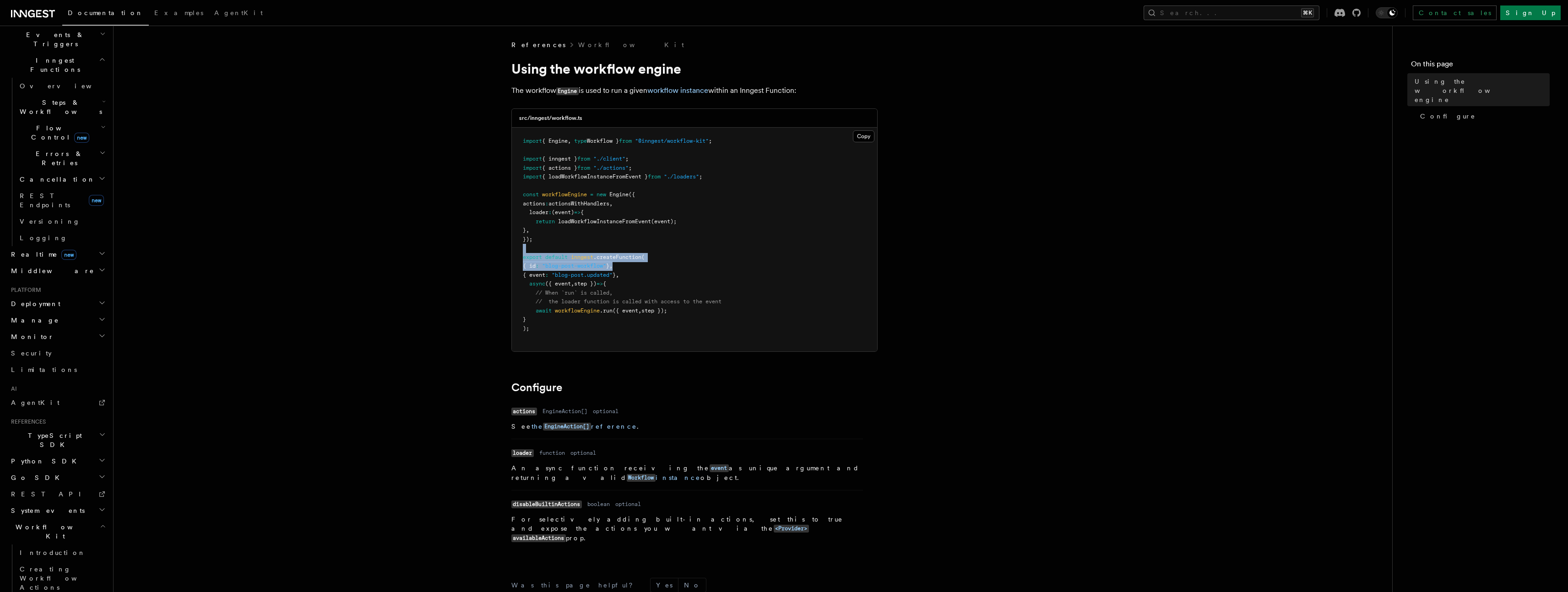
drag, startPoint x: 569, startPoint y: 251, endPoint x: 653, endPoint y: 267, distance: 85.5
click at [651, 266] on pre "import { Engine , type Workflow } from "@inngest/workflow-kit" ; import { innge…" at bounding box center [695, 240] width 365 height 224
click at [651, 268] on pre "import { Engine , type Workflow } from "@inngest/workflow-kit" ; import { innge…" at bounding box center [695, 240] width 365 height 224
drag, startPoint x: 533, startPoint y: 252, endPoint x: 653, endPoint y: 277, distance: 122.6
click at [652, 276] on pre "import { Engine , type Workflow } from "@inngest/workflow-kit" ; import { innge…" at bounding box center [695, 240] width 365 height 224
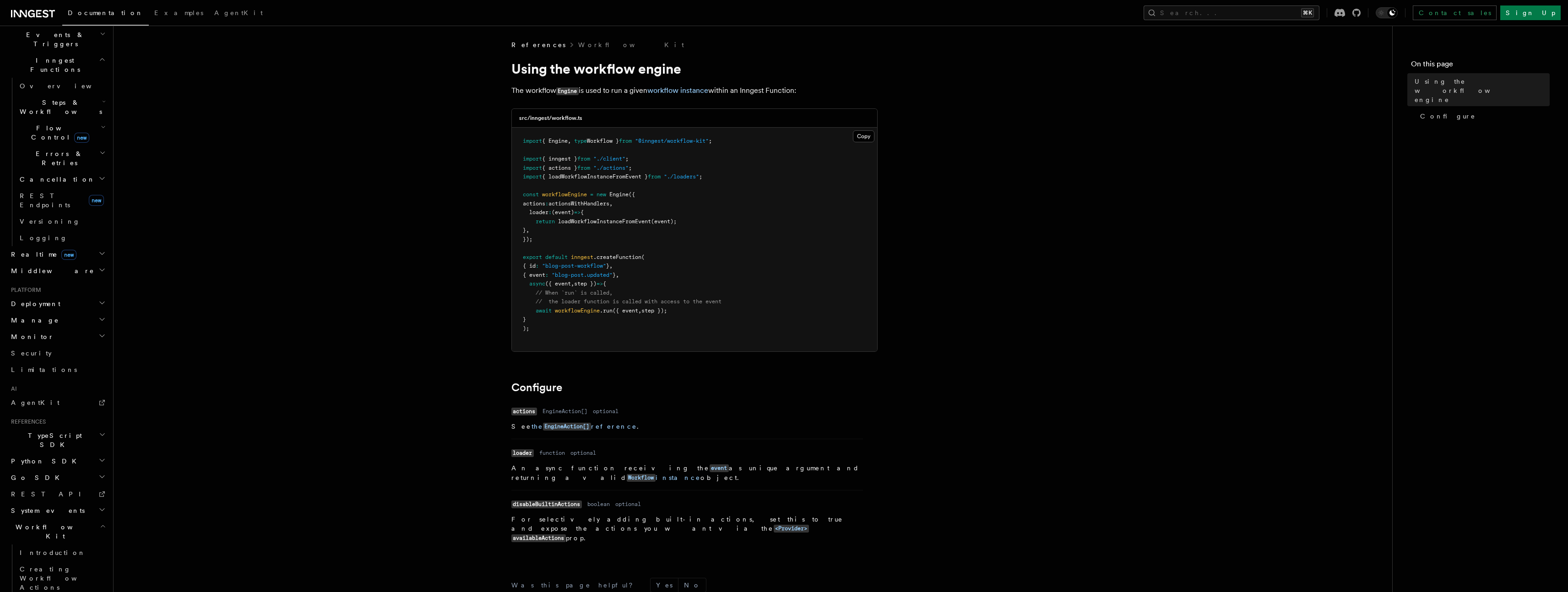
click at [653, 278] on pre "import { Engine , type Workflow } from "@inngest/workflow-kit" ; import { innge…" at bounding box center [695, 240] width 365 height 224
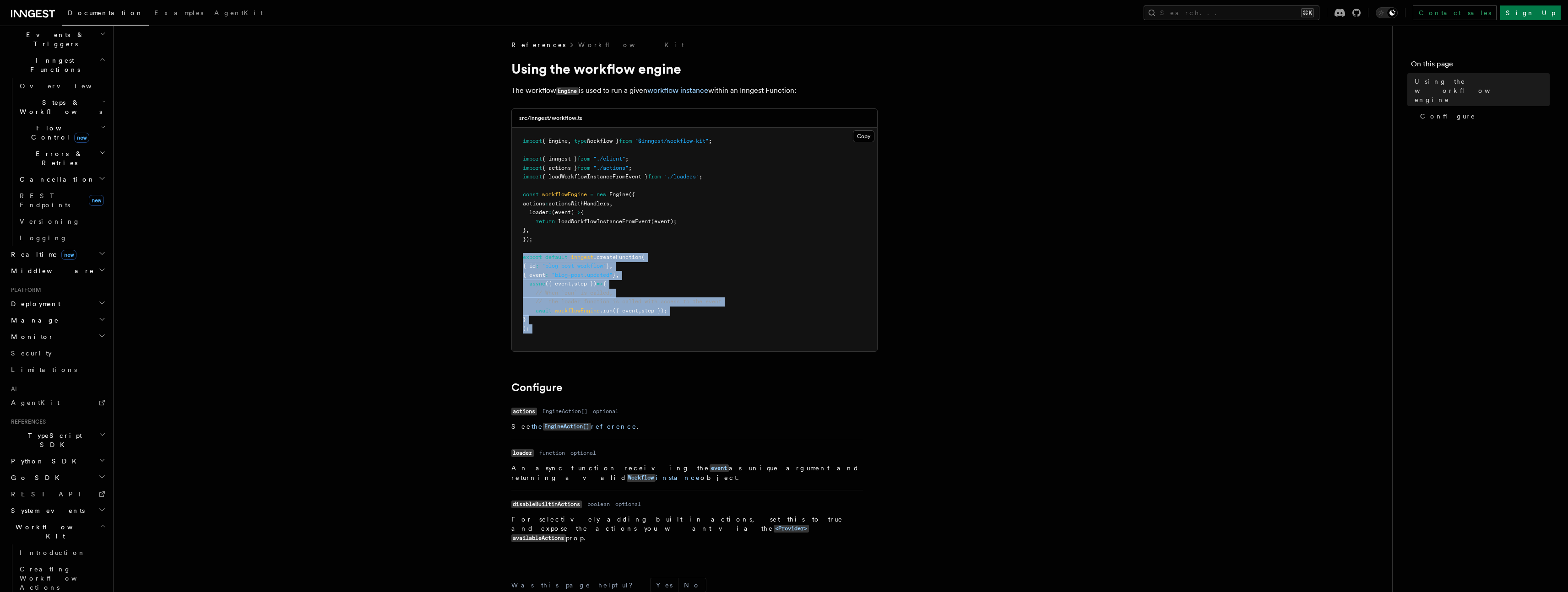
drag, startPoint x: 542, startPoint y: 314, endPoint x: 471, endPoint y: 256, distance: 91.7
click at [471, 256] on article "References Workflow Kit Using the workflow engine The workflow Engine is used t…" at bounding box center [753, 385] width 1250 height 690
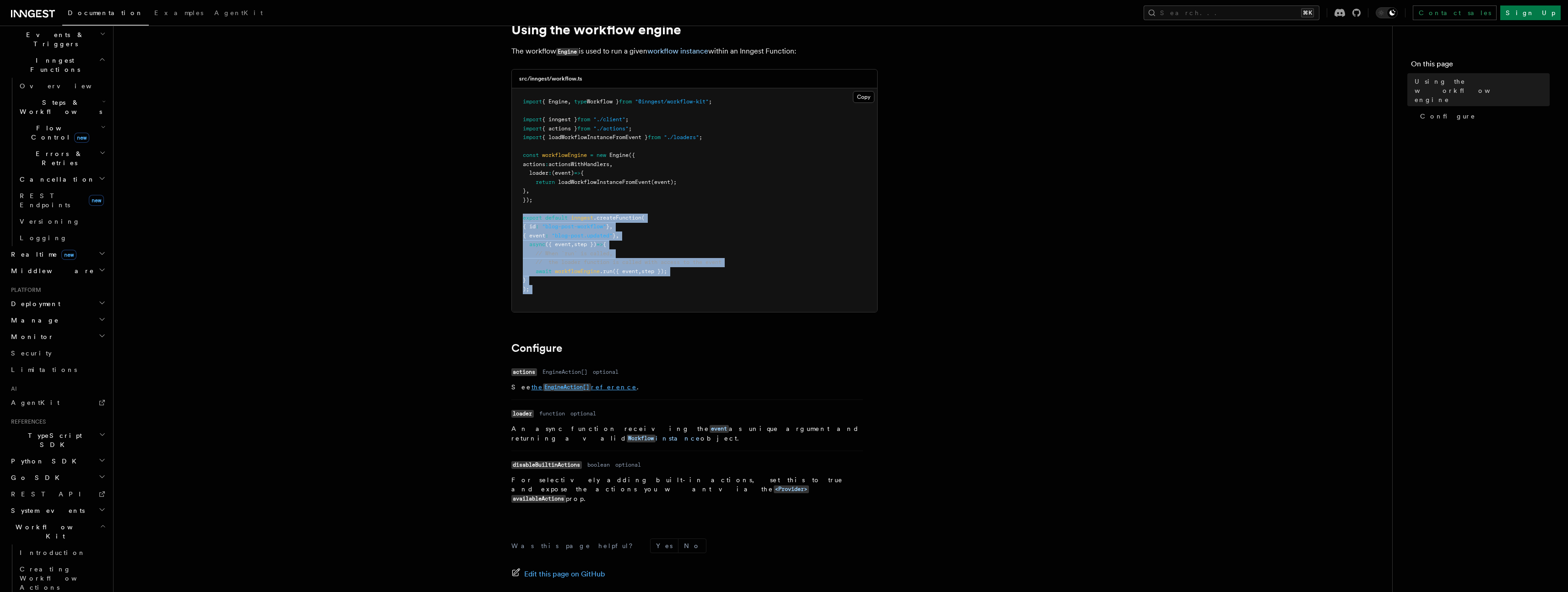
scroll to position [37, 0]
click at [569, 291] on pre "import { Engine , type Workflow } from "@inngest/workflow-kit" ; import { innge…" at bounding box center [695, 203] width 365 height 224
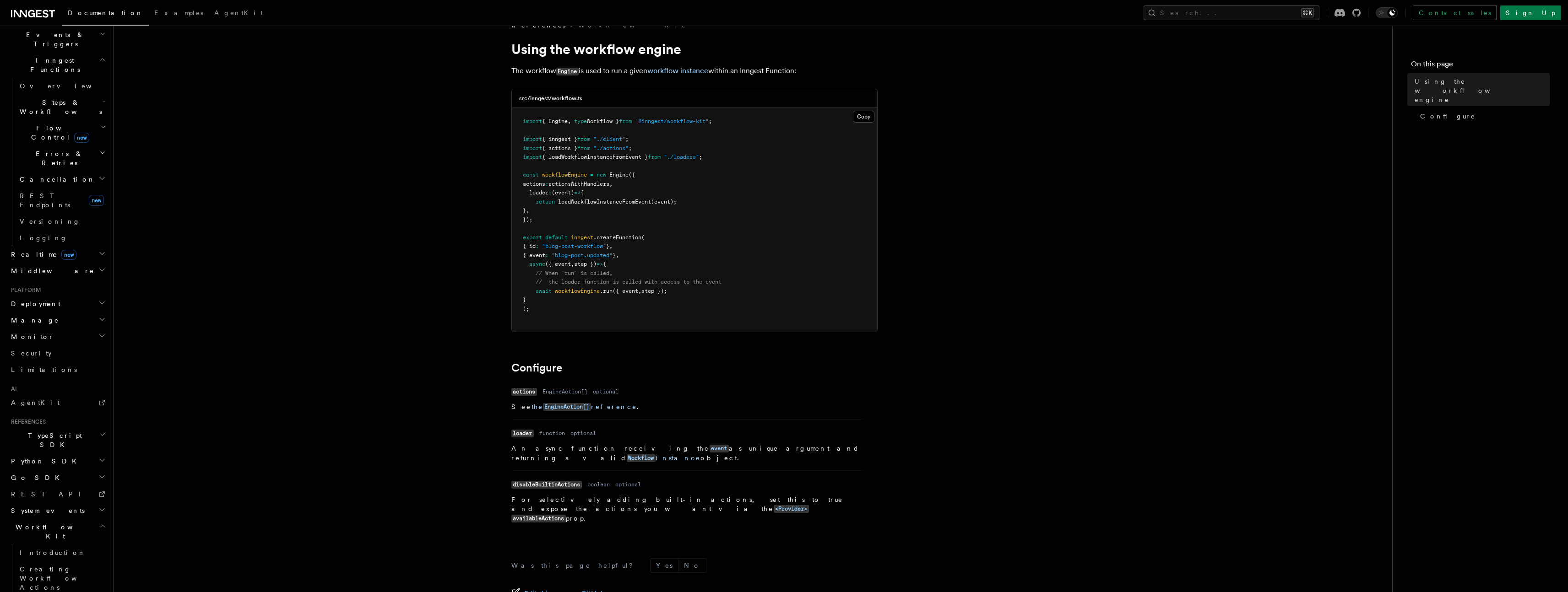
scroll to position [19, 0]
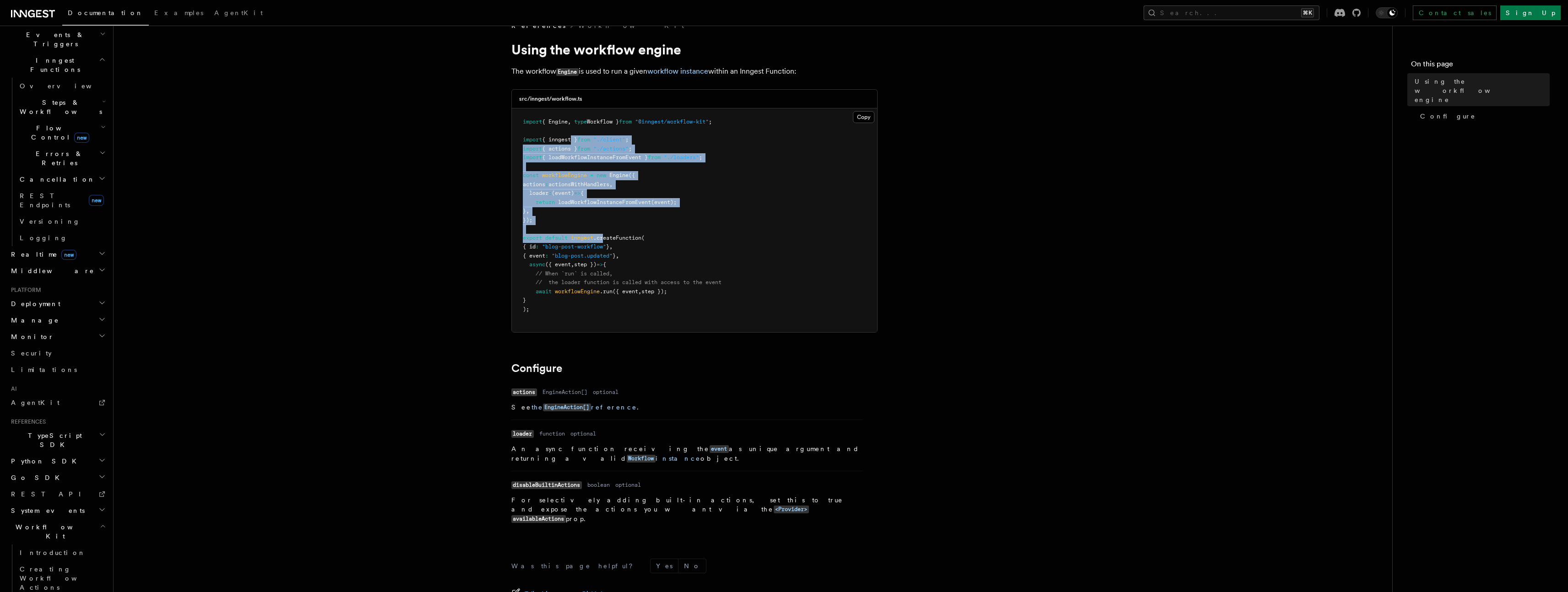
drag, startPoint x: 605, startPoint y: 235, endPoint x: 573, endPoint y: 142, distance: 98.4
click at [573, 142] on code "import { Engine , type Workflow } from "@inngest/workflow-kit" ; import { innge…" at bounding box center [622, 215] width 198 height 194
click at [573, 142] on span "{ inngest }" at bounding box center [560, 139] width 35 height 7
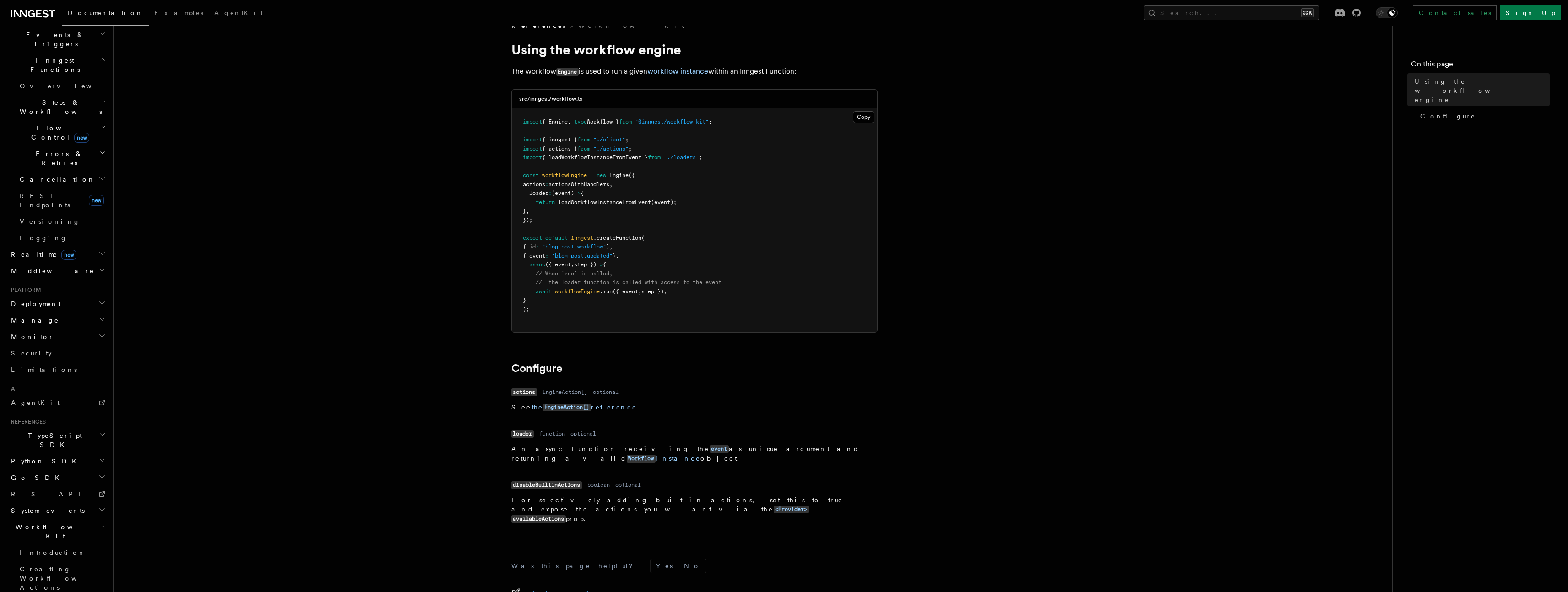
click at [709, 125] on span ""@inngest/workflow-kit"" at bounding box center [671, 122] width 74 height 7
click at [707, 138] on pre "import { Engine , type Workflow } from "@inngest/workflow-kit" ; import { innge…" at bounding box center [695, 220] width 365 height 224
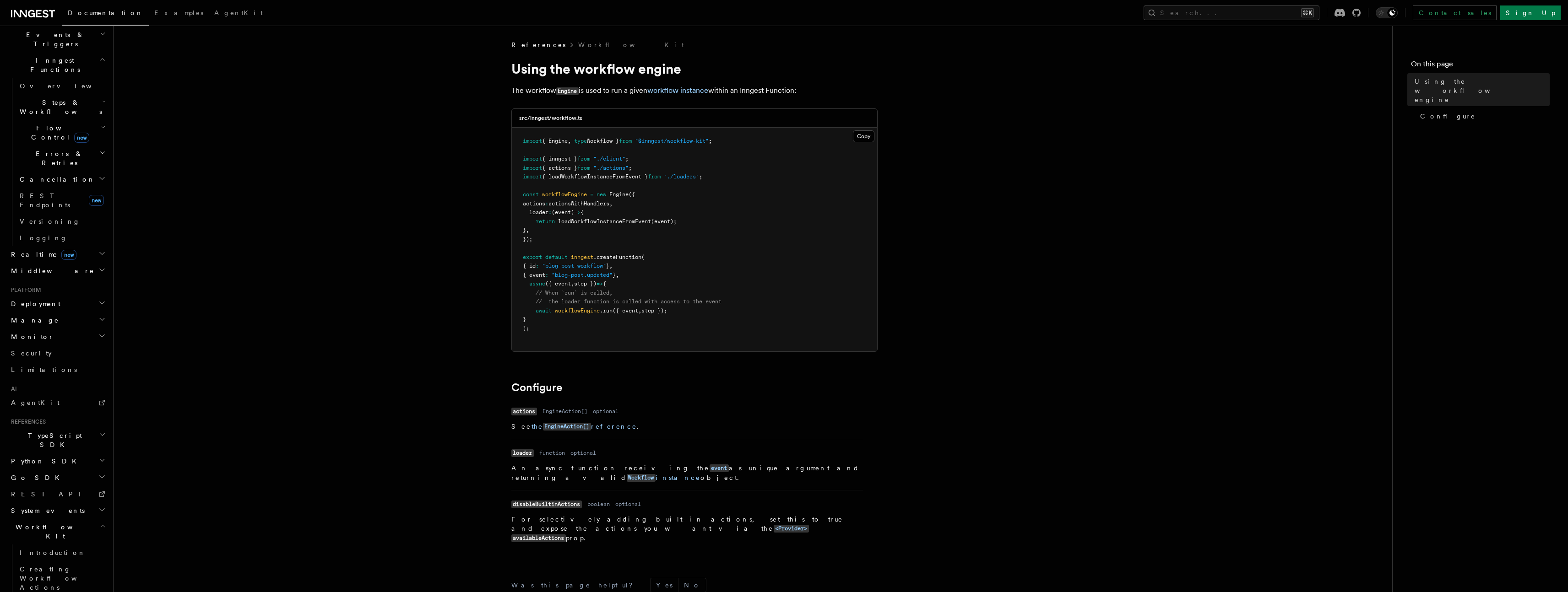
click at [760, 216] on pre "import { Engine , type Workflow } from "@inngest/workflow-kit" ; import { innge…" at bounding box center [695, 240] width 365 height 224
click at [865, 142] on button "Copy Copied" at bounding box center [863, 136] width 21 height 12
click at [62, 561] on link "Creating Workflow Actions" at bounding box center [61, 578] width 91 height 35
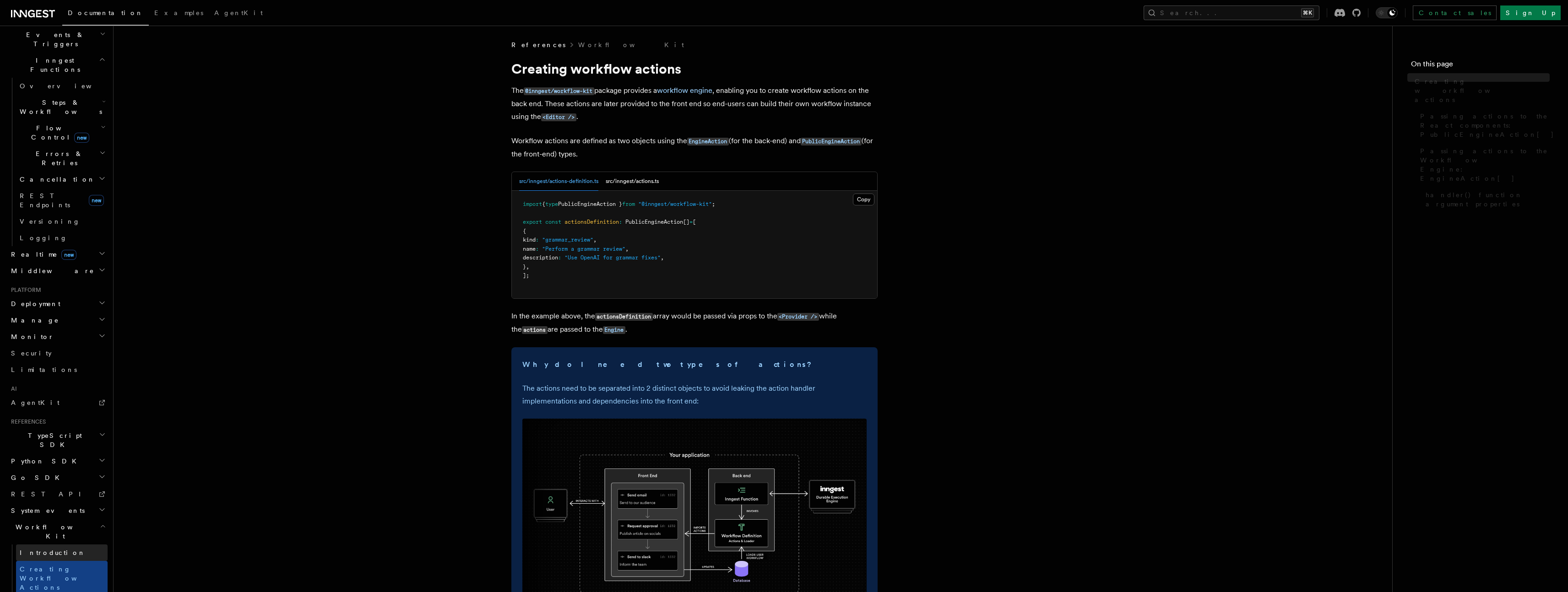
click at [62, 545] on link "Introduction" at bounding box center [61, 552] width 91 height 16
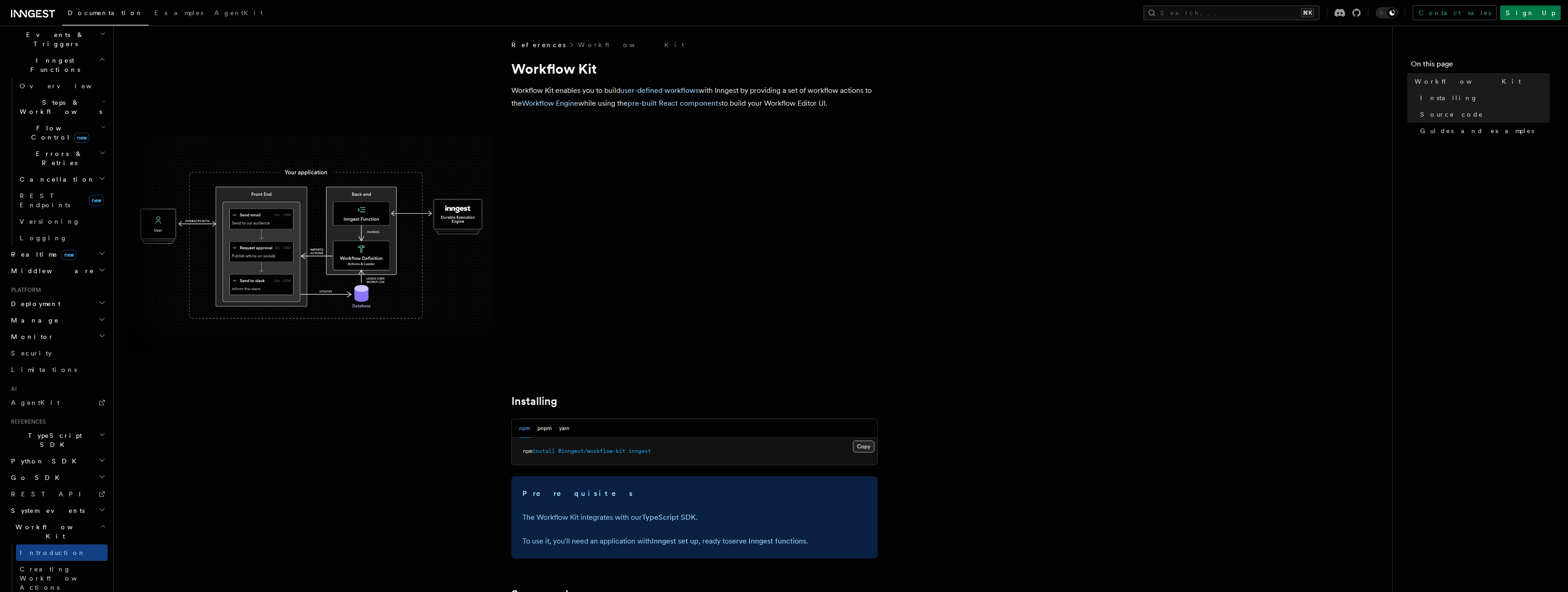
click at [871, 445] on button "Copy Copied" at bounding box center [863, 447] width 21 height 12
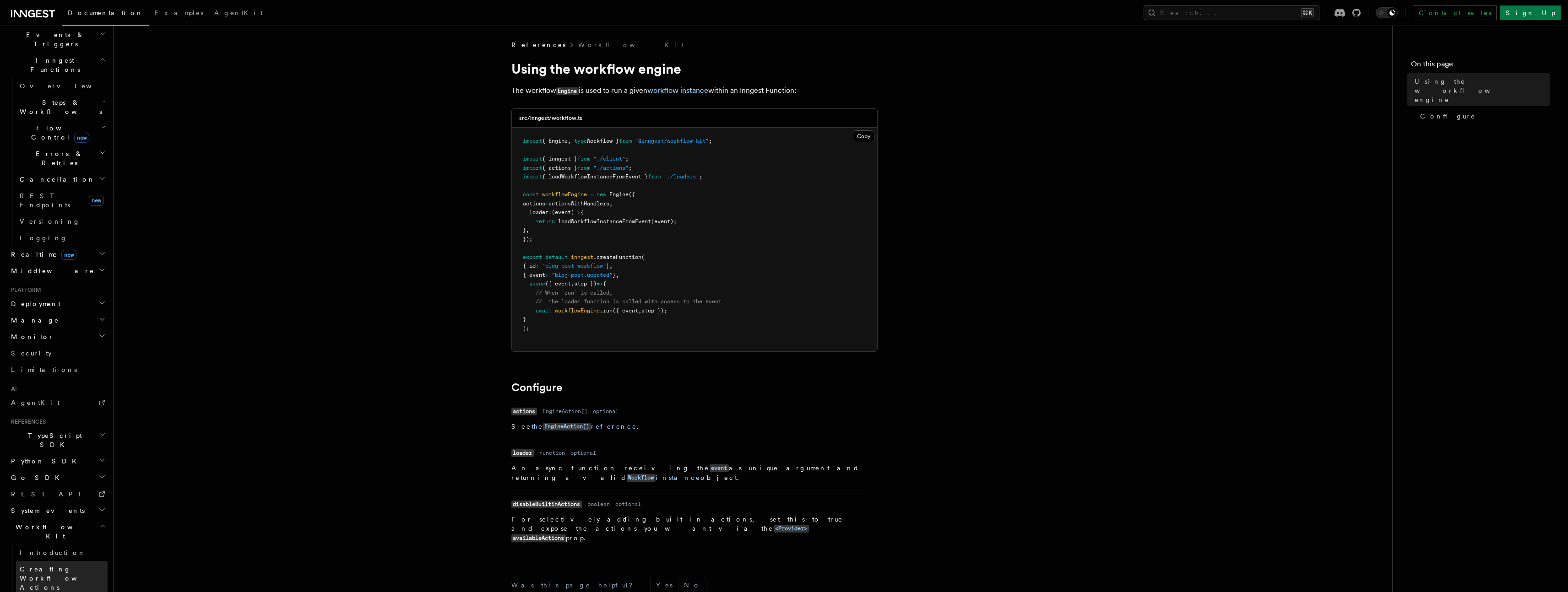
click at [60, 566] on span "Creating Workflow Actions" at bounding box center [59, 579] width 80 height 26
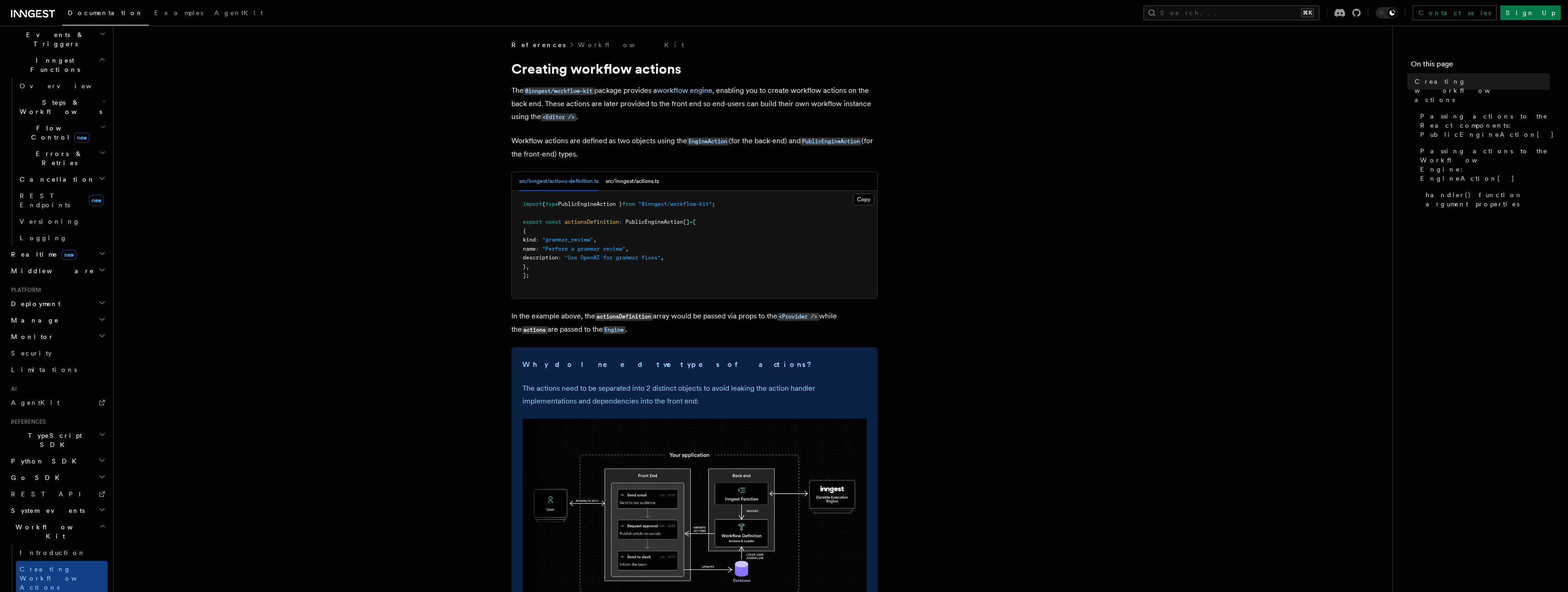
click at [597, 296] on pre "import { type PublicEngineAction } from "@inngest/workflow-kit" ; export const …" at bounding box center [695, 245] width 365 height 108
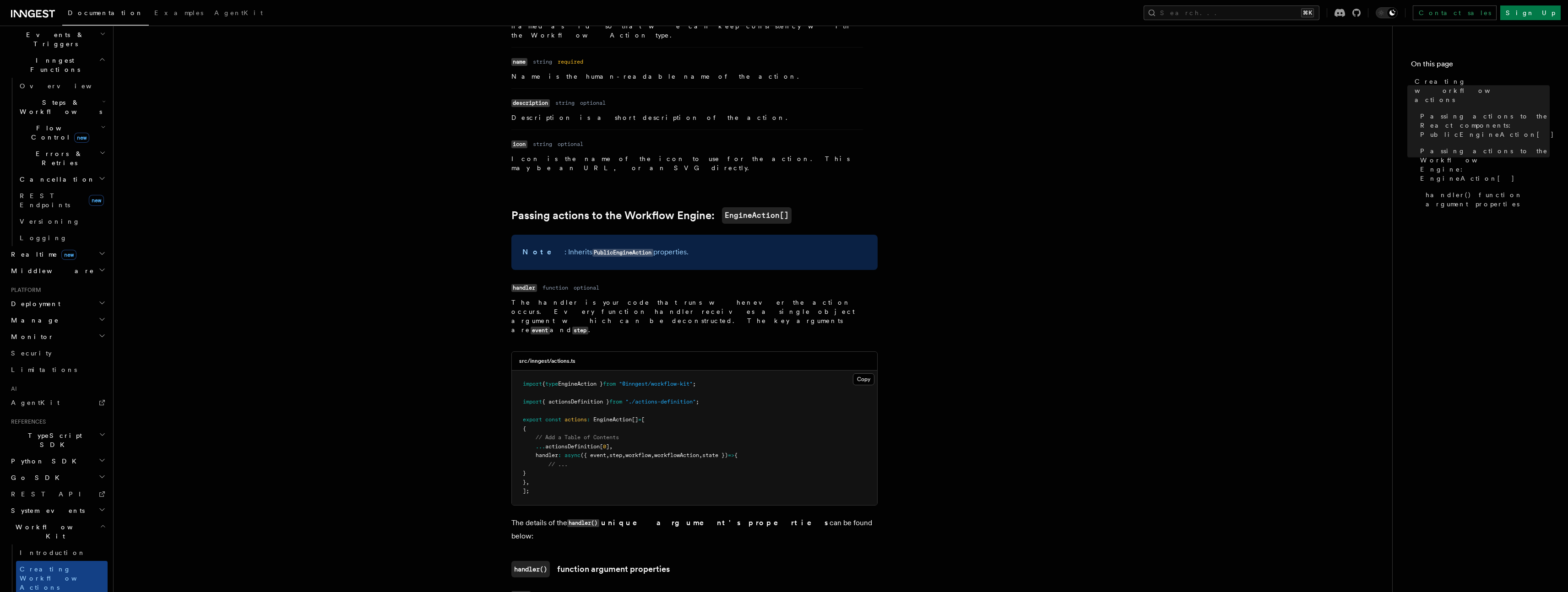
scroll to position [717, 0]
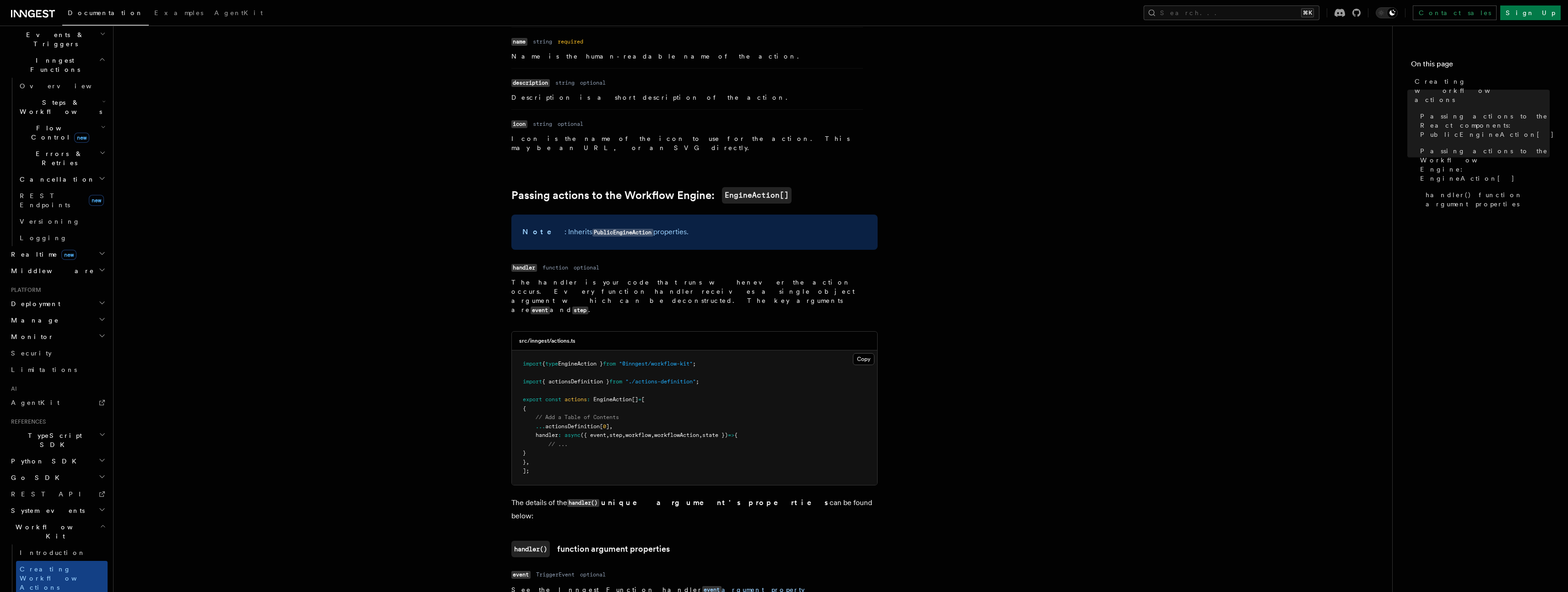
click at [617, 368] on pre "import { type EngineAction } from "@inngest/workflow-kit" ; import { actionsDef…" at bounding box center [695, 417] width 365 height 134
click at [851, 350] on pre "import { type EngineAction } from "@inngest/workflow-kit" ; import { actionsDef…" at bounding box center [695, 417] width 365 height 134
click at [857, 353] on button "Copy Copied" at bounding box center [863, 360] width 21 height 12
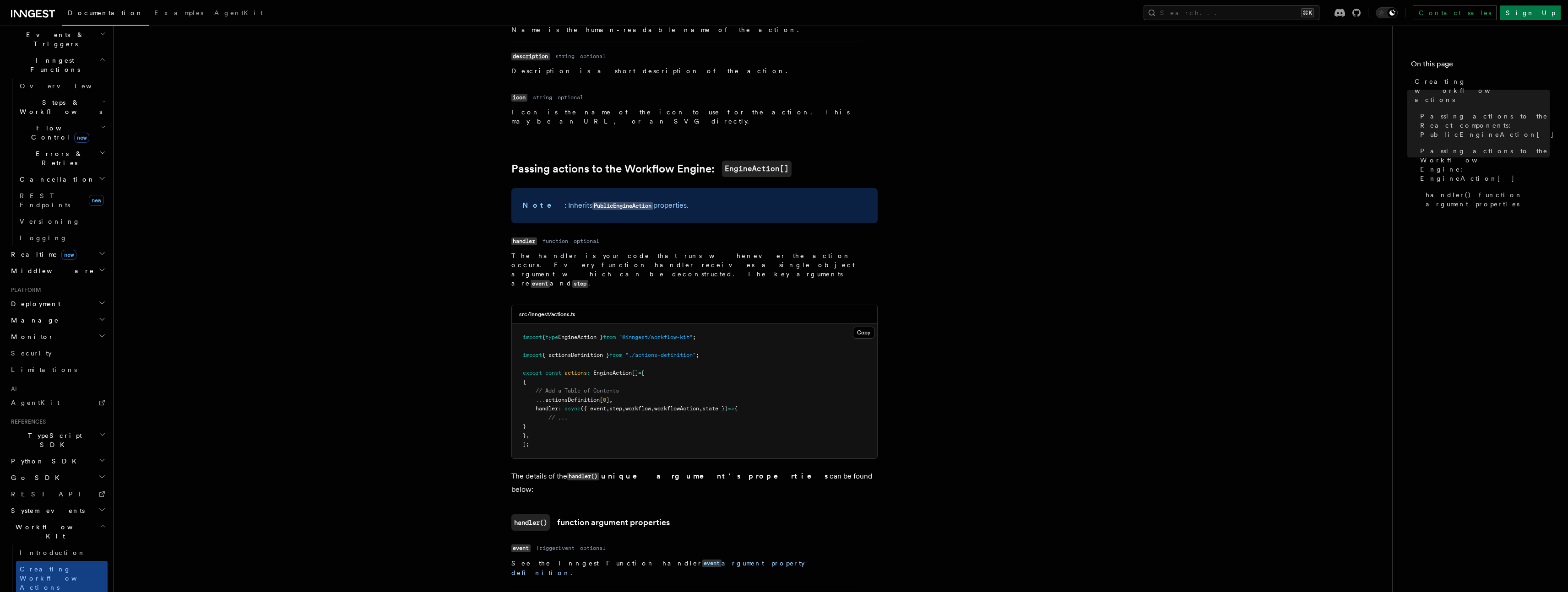
scroll to position [747, 0]
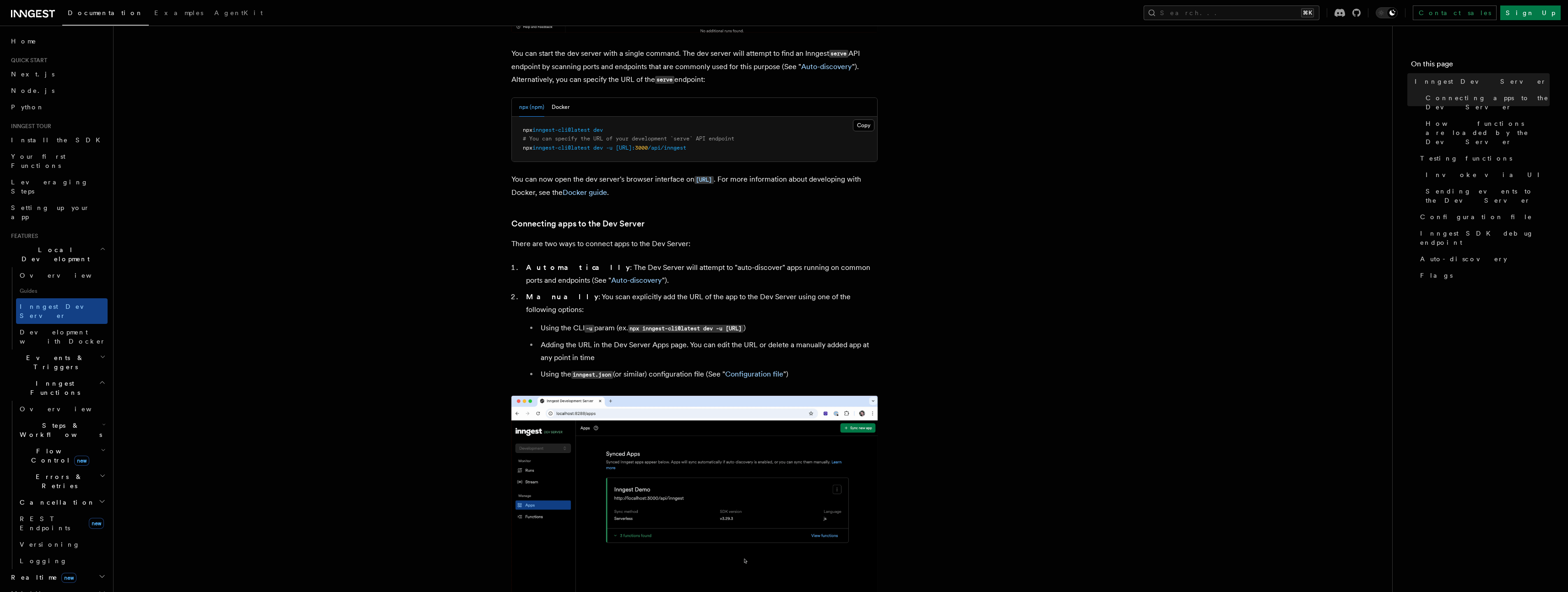
scroll to position [378, 0]
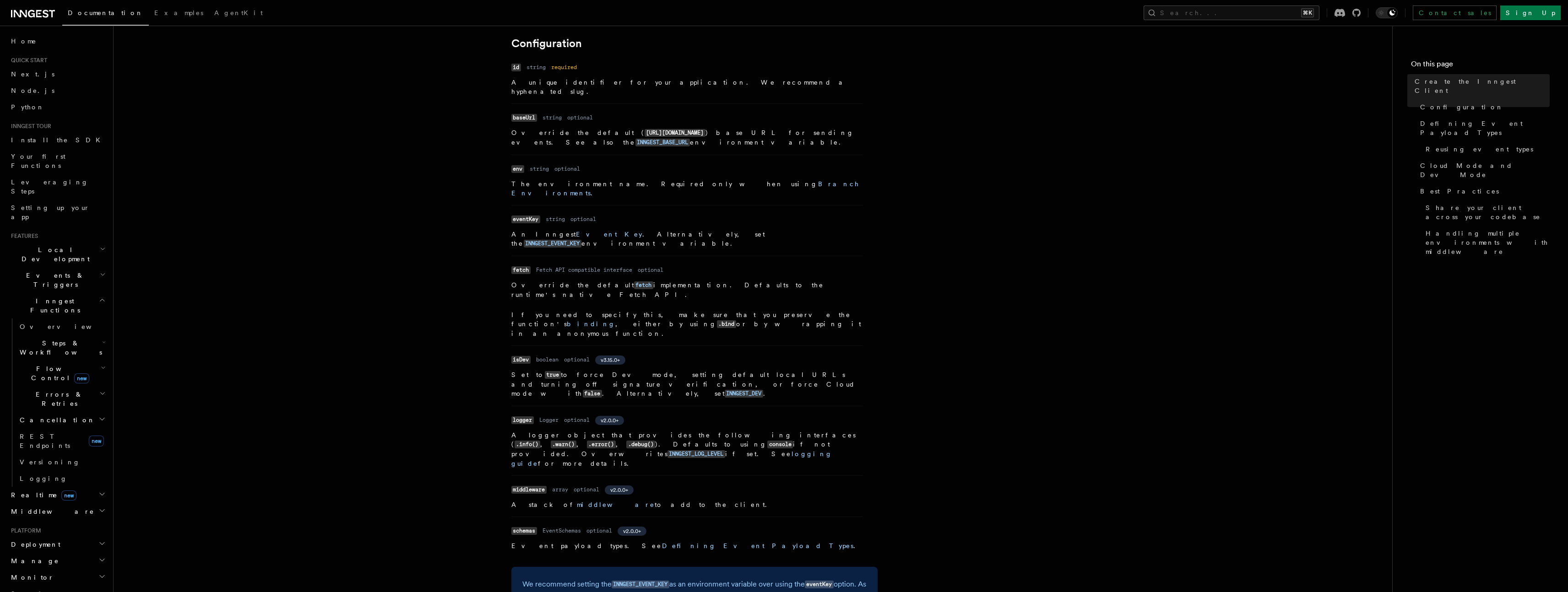
scroll to position [276, 0]
